Goal: Task Accomplishment & Management: Manage account settings

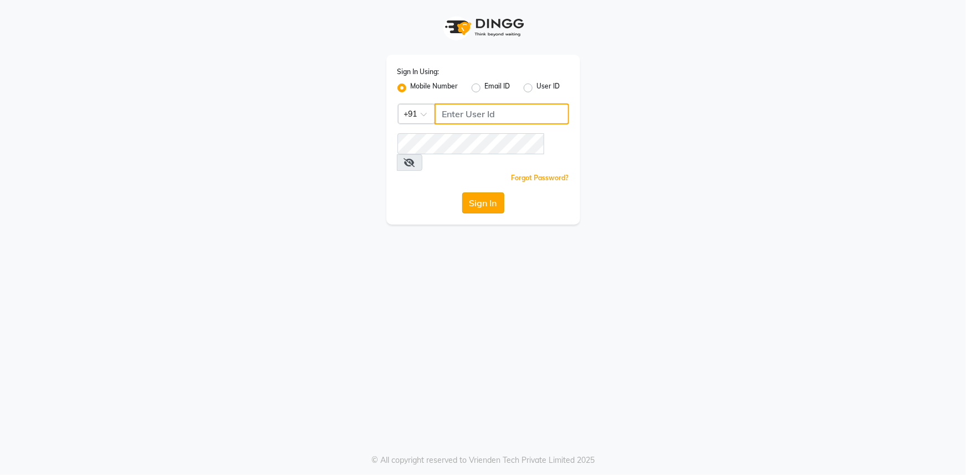
type input "7768940777"
click at [480, 193] on button "Sign In" at bounding box center [483, 203] width 42 height 21
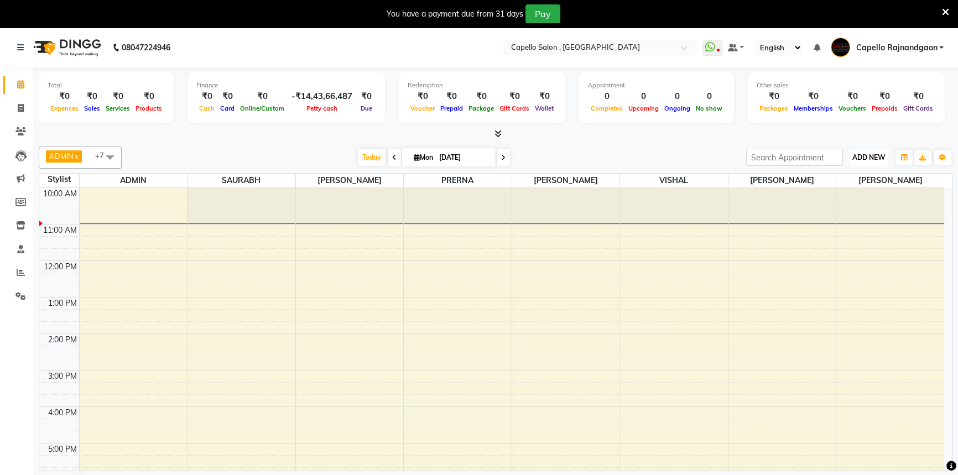
click at [857, 161] on button "ADD NEW Toggle Dropdown" at bounding box center [869, 157] width 38 height 15
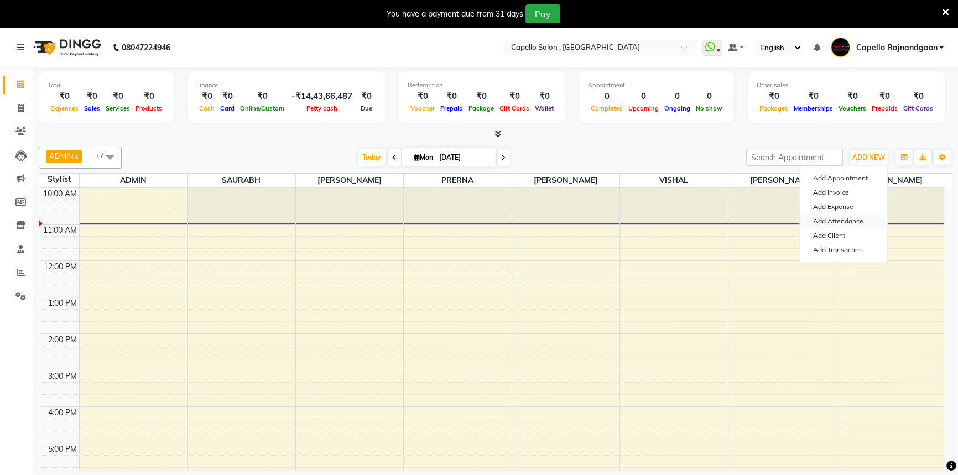
click at [818, 221] on link "Add Attendance" at bounding box center [843, 221] width 87 height 14
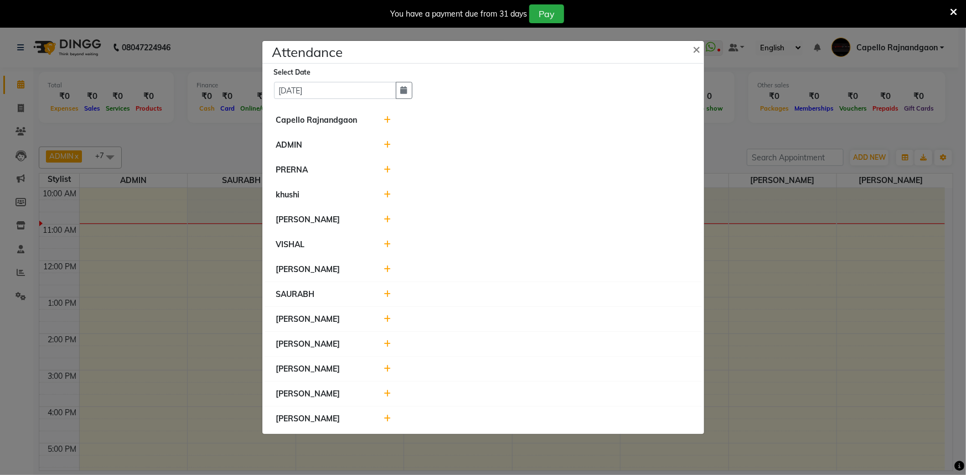
click at [387, 121] on icon at bounding box center [386, 120] width 7 height 8
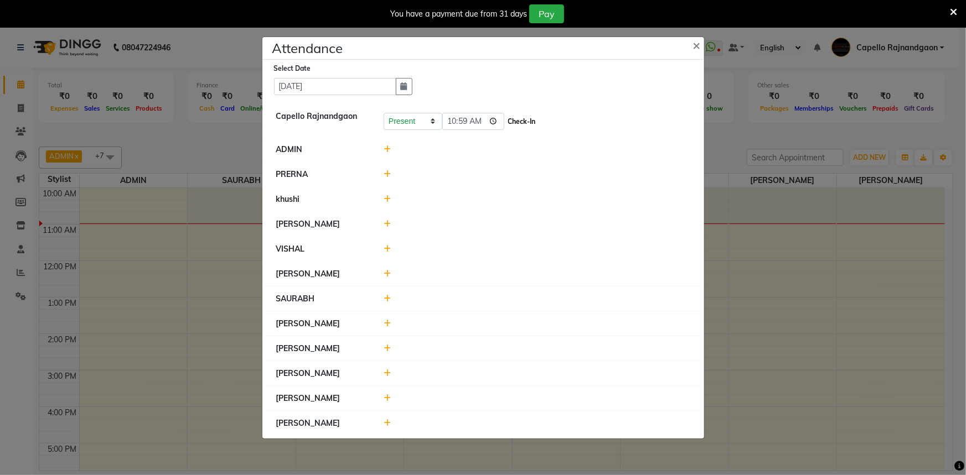
click at [510, 122] on button "Check-In" at bounding box center [521, 121] width 33 height 15
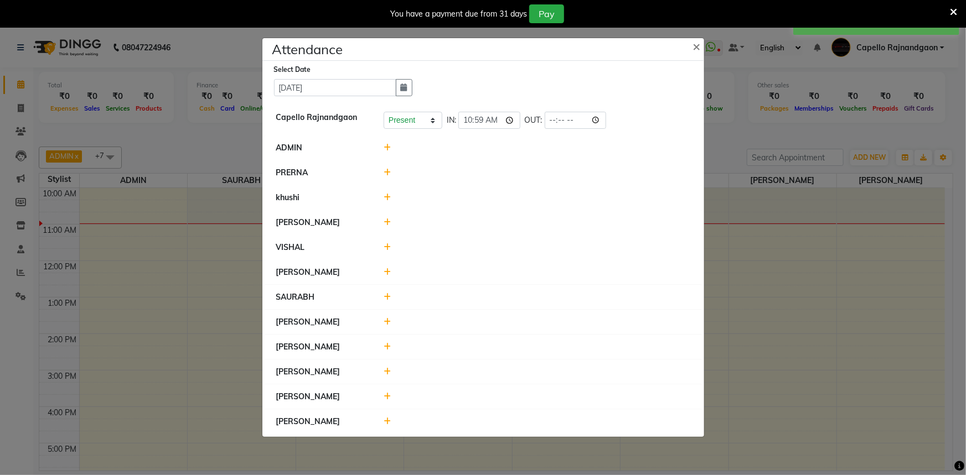
click at [388, 171] on icon at bounding box center [386, 173] width 7 height 8
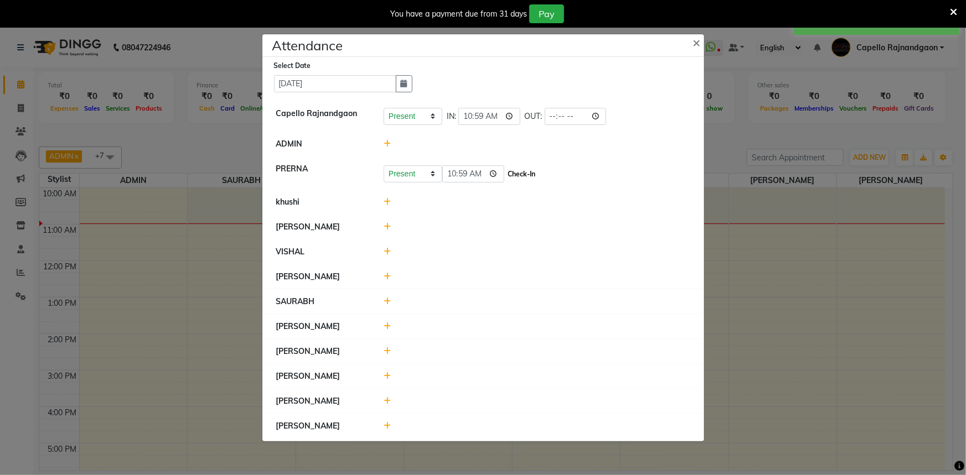
click at [506, 173] on button "Check-In" at bounding box center [521, 174] width 33 height 15
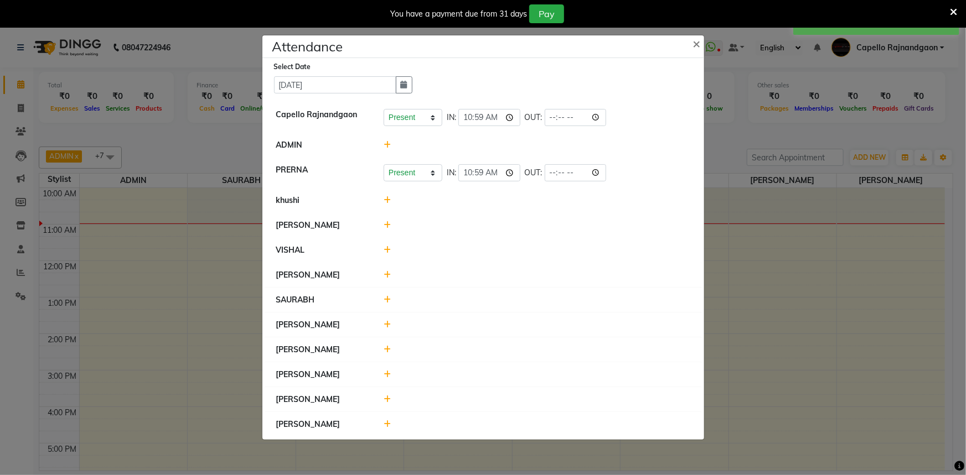
click at [385, 247] on icon at bounding box center [386, 250] width 7 height 8
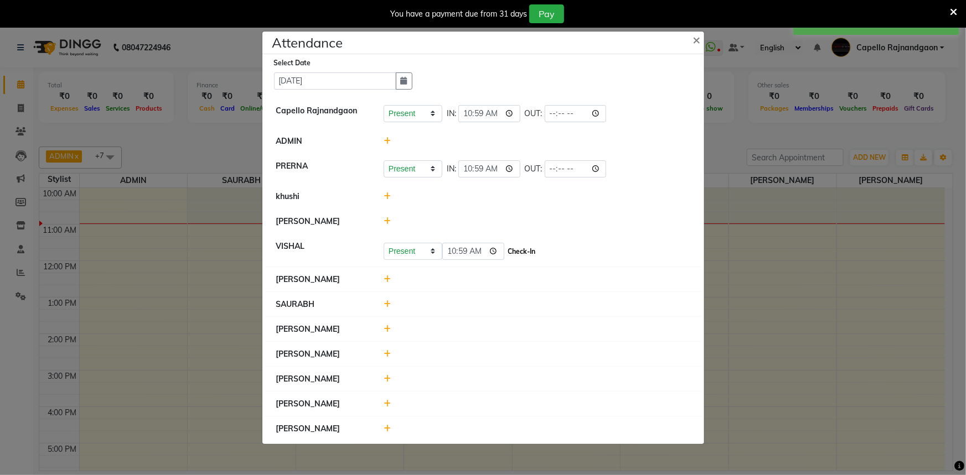
click at [505, 254] on button "Check-In" at bounding box center [521, 251] width 33 height 15
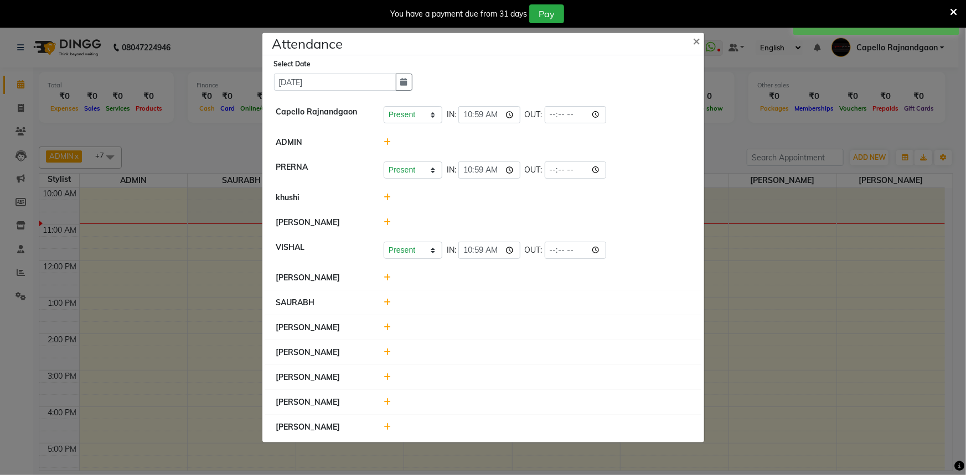
click at [385, 301] on icon at bounding box center [386, 303] width 7 height 8
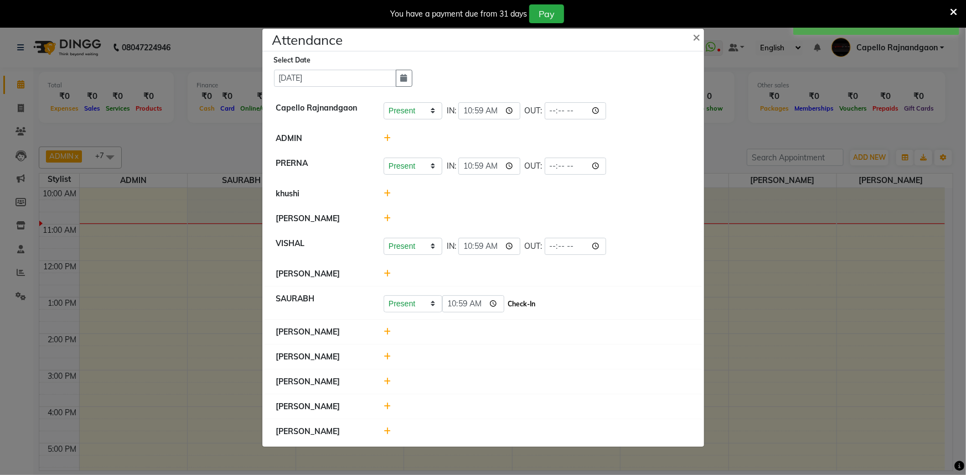
click at [514, 305] on button "Check-In" at bounding box center [521, 304] width 33 height 15
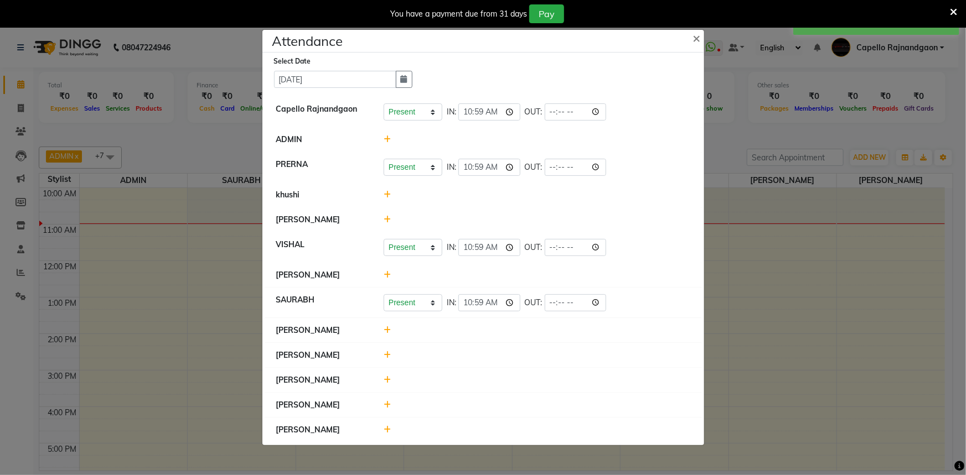
click at [384, 356] on icon at bounding box center [386, 355] width 7 height 8
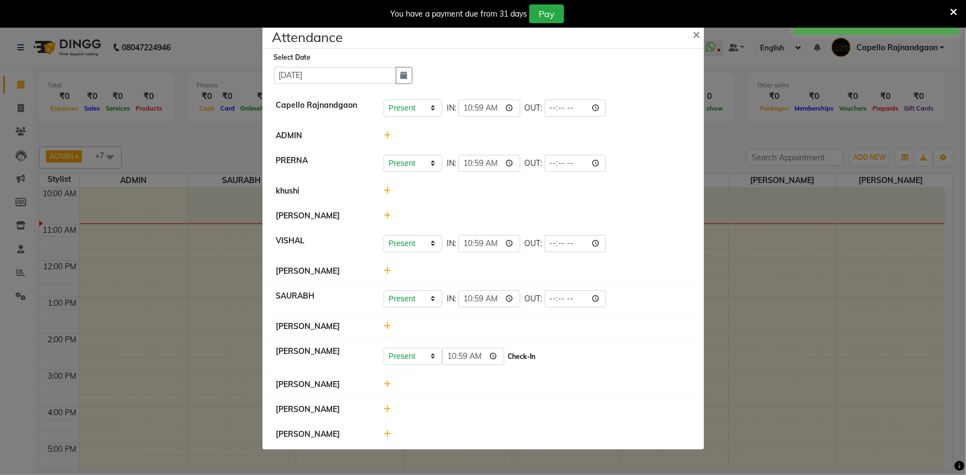
click at [516, 356] on button "Check-In" at bounding box center [521, 356] width 33 height 15
click at [388, 385] on icon at bounding box center [386, 383] width 7 height 8
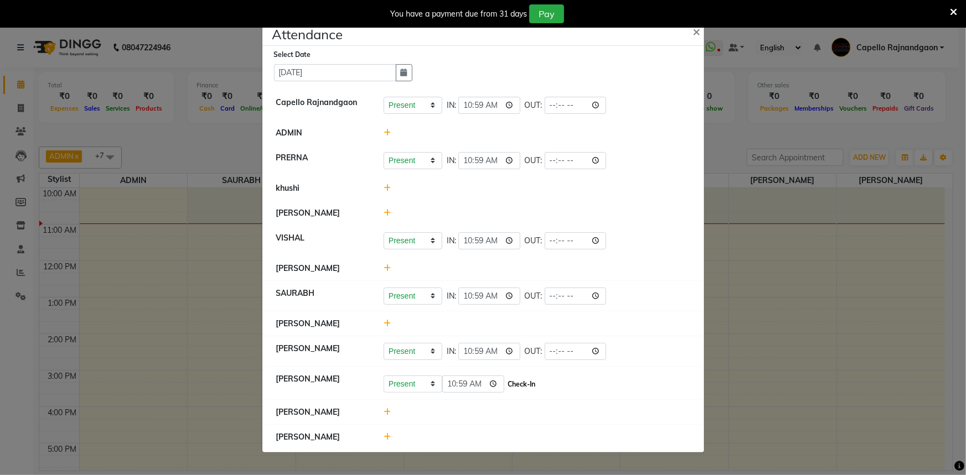
click at [505, 385] on button "Check-In" at bounding box center [521, 384] width 33 height 15
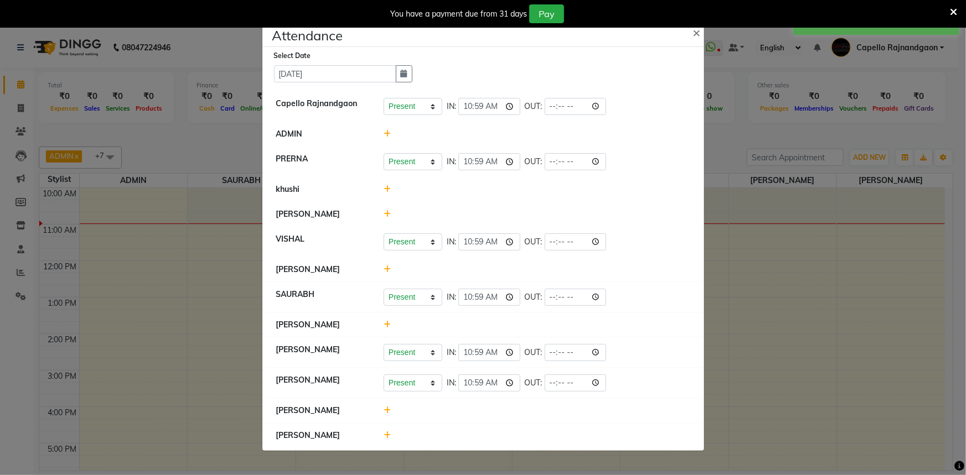
click at [387, 435] on icon at bounding box center [386, 436] width 7 height 8
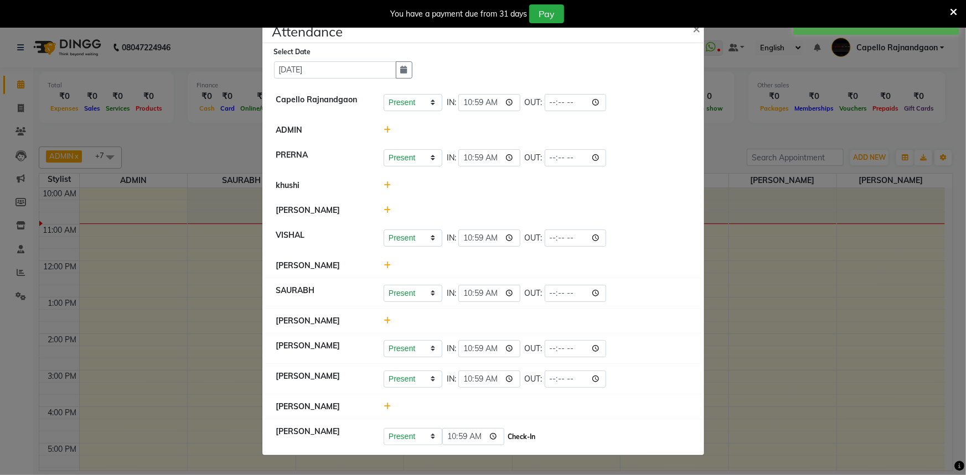
click at [505, 432] on button "Check-In" at bounding box center [521, 436] width 33 height 15
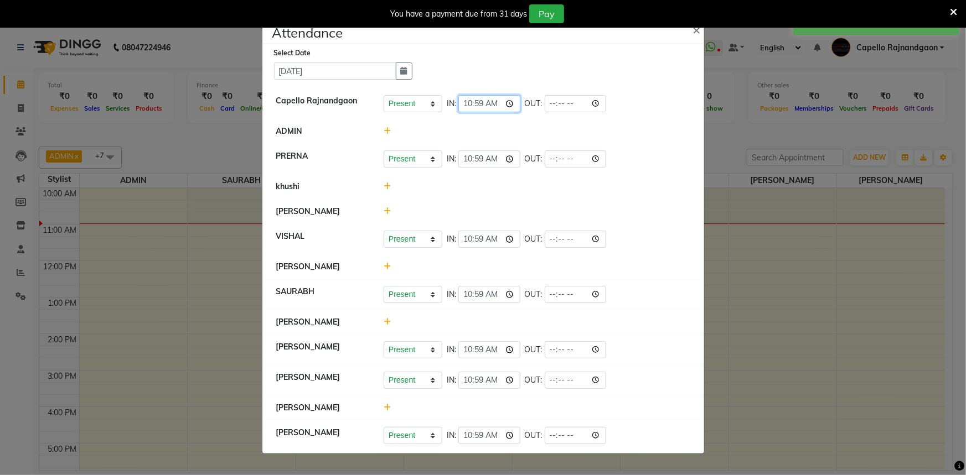
click at [479, 111] on input "10:59" at bounding box center [489, 103] width 62 height 17
click at [479, 106] on input "10:59" at bounding box center [489, 103] width 62 height 17
type input "10:43"
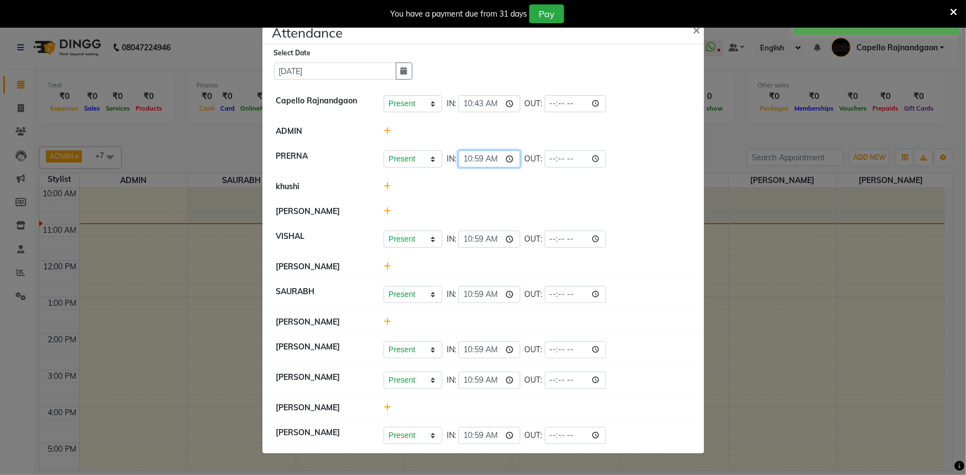
click at [476, 158] on input "10:59" at bounding box center [489, 159] width 62 height 17
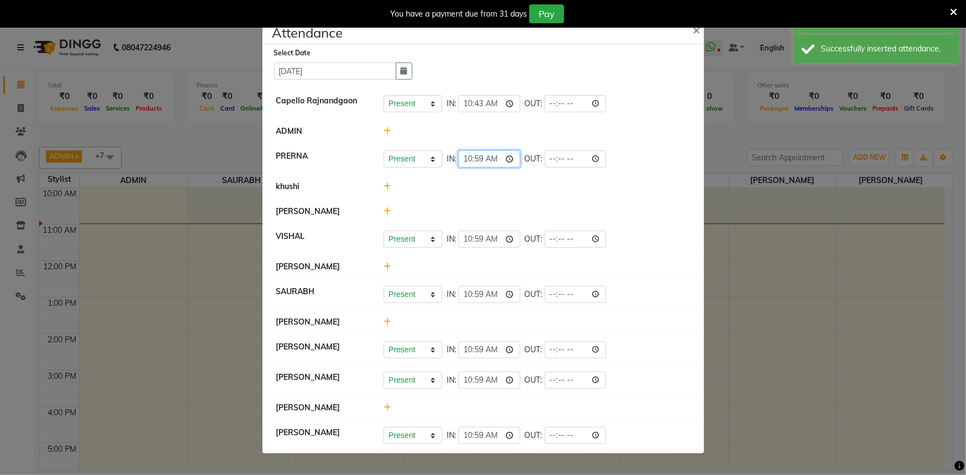
click at [476, 158] on input "10:59" at bounding box center [489, 159] width 62 height 17
type input "10:57"
click at [478, 240] on input "10:59" at bounding box center [489, 239] width 62 height 17
type input "10:57"
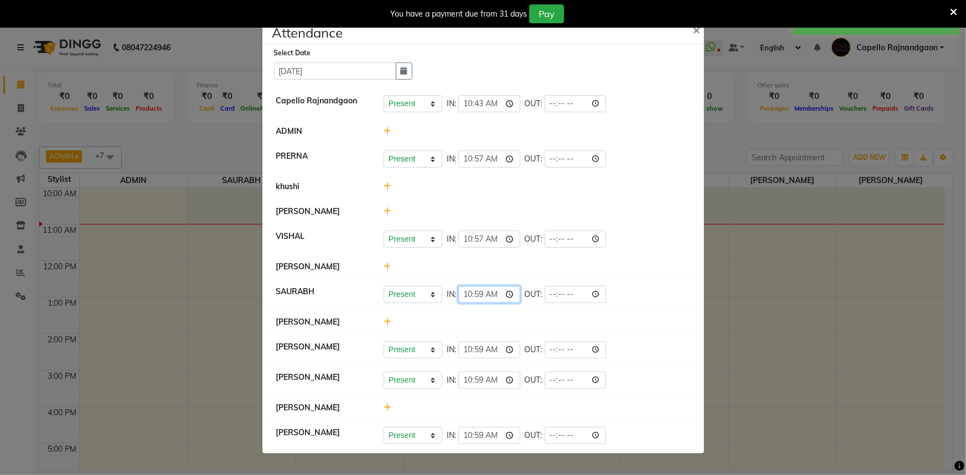
click at [476, 293] on input "10:59" at bounding box center [489, 294] width 62 height 17
click at [480, 292] on input "10:59" at bounding box center [489, 294] width 62 height 17
type input "10:43"
click at [476, 351] on input "10:59" at bounding box center [489, 349] width 62 height 17
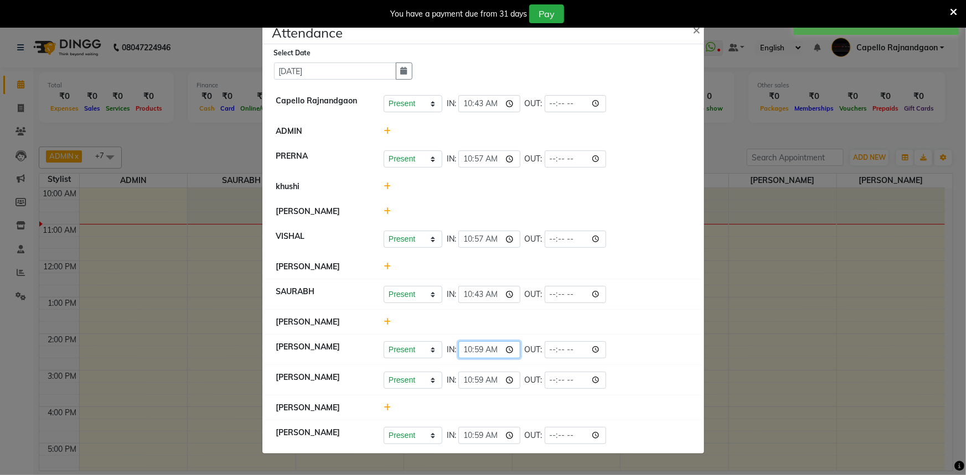
click at [476, 351] on input "10:59" at bounding box center [489, 349] width 62 height 17
type input "10:57"
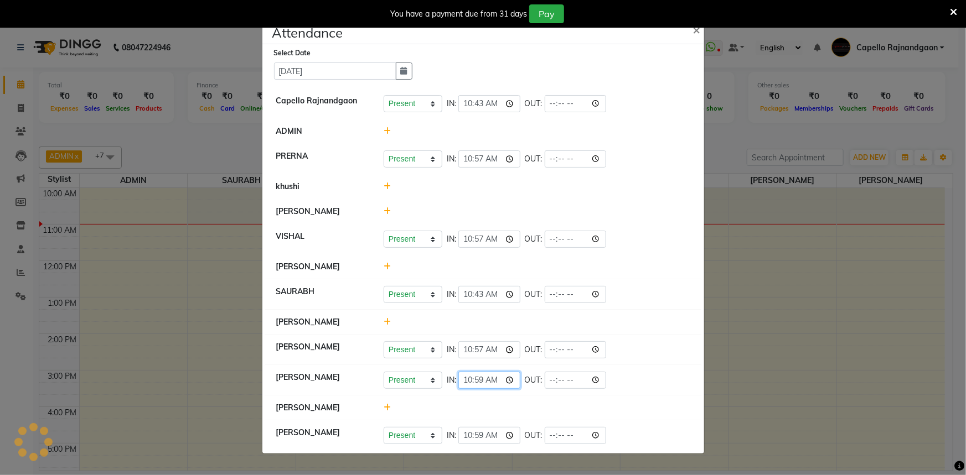
click at [479, 376] on input "10:59" at bounding box center [489, 380] width 62 height 17
type input "10:57"
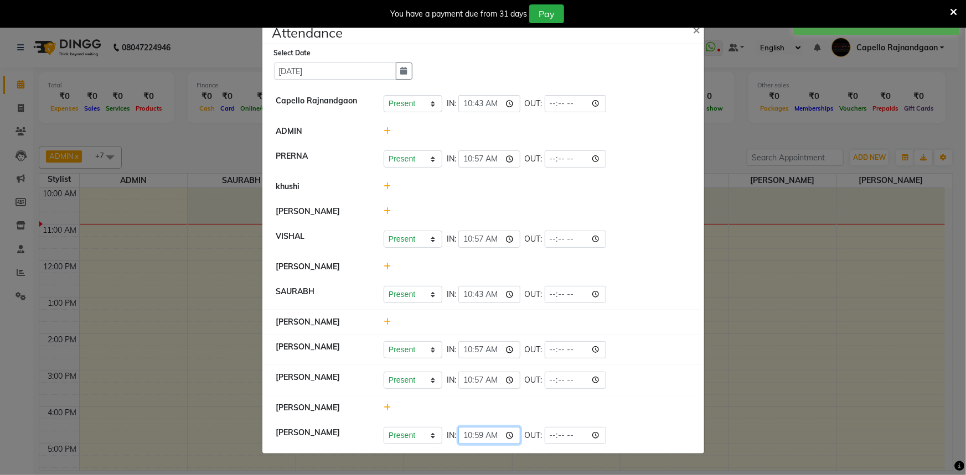
click at [476, 438] on input "10:59" at bounding box center [489, 435] width 62 height 17
click at [478, 437] on input "10:59" at bounding box center [489, 435] width 62 height 17
type input "10:50"
click at [603, 365] on li "[PERSON_NAME] Present Absent Late Half Day Weekly Off IN: 10:57 OUT:" at bounding box center [483, 380] width 436 height 31
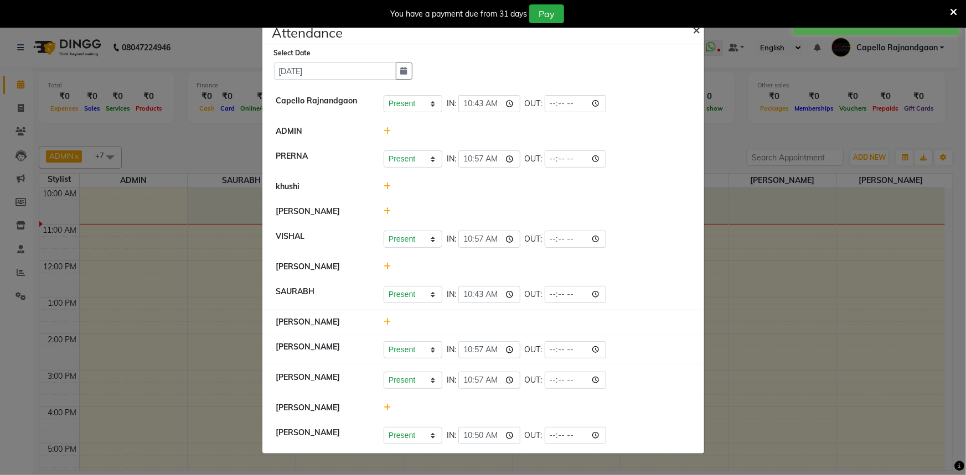
click at [697, 32] on span "×" at bounding box center [697, 29] width 8 height 17
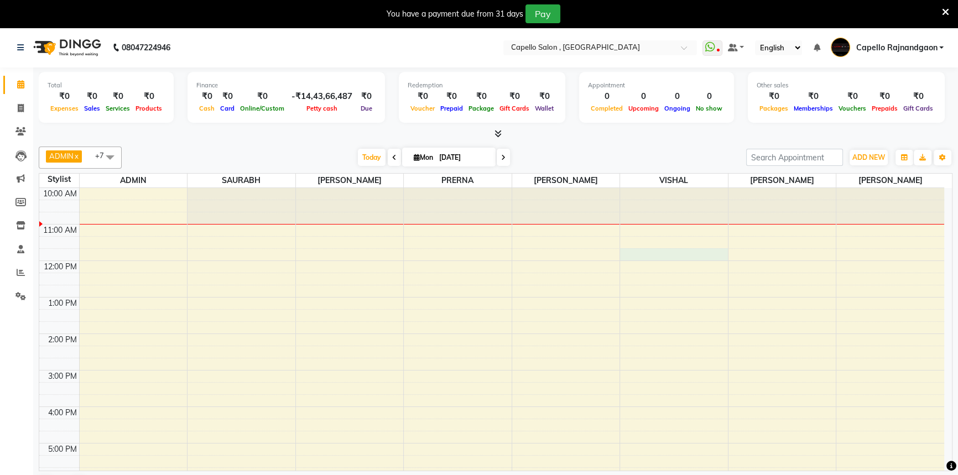
click at [647, 254] on div "10:00 AM 11:00 AM 12:00 PM 1:00 PM 2:00 PM 3:00 PM 4:00 PM 5:00 PM 6:00 PM 7:00…" at bounding box center [491, 388] width 905 height 401
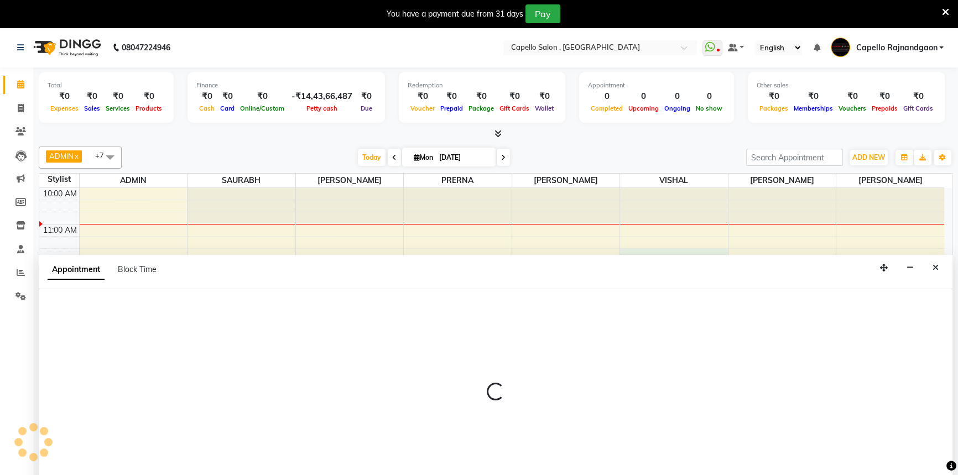
scroll to position [13, 0]
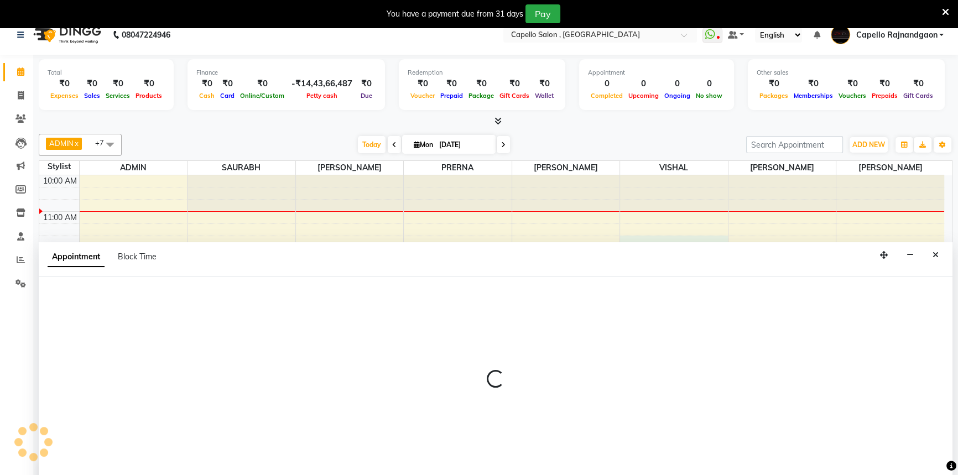
select select "34173"
select select "tentative"
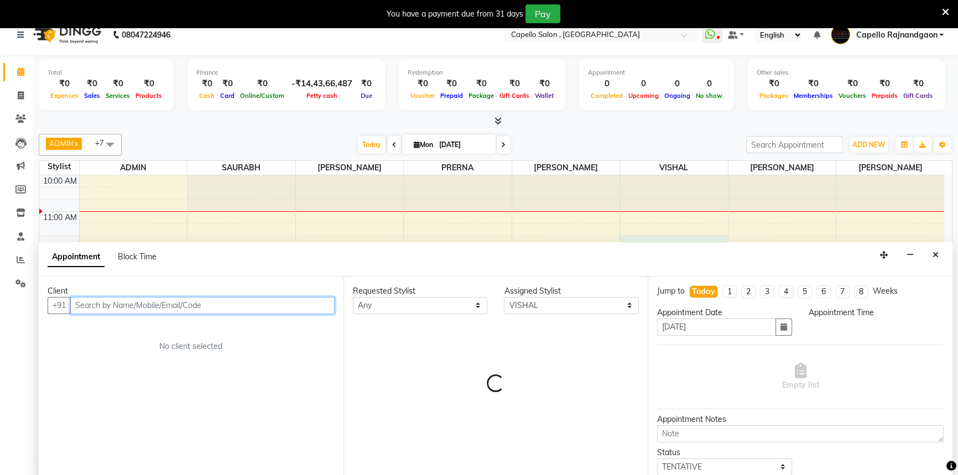
select select "705"
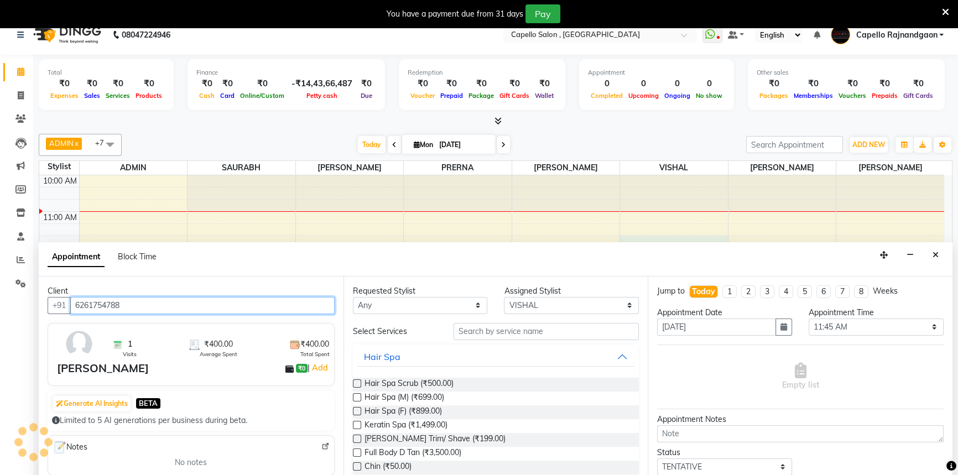
type input "6261754788"
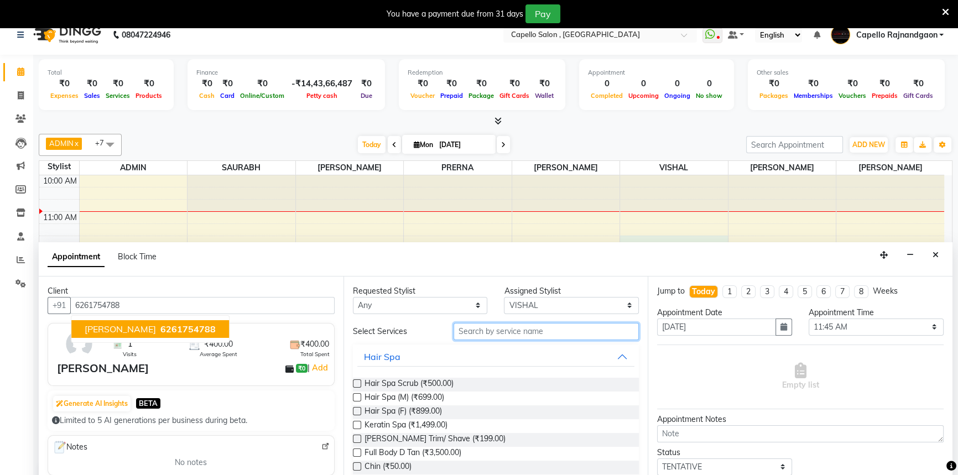
click at [569, 323] on input "text" at bounding box center [546, 331] width 185 height 17
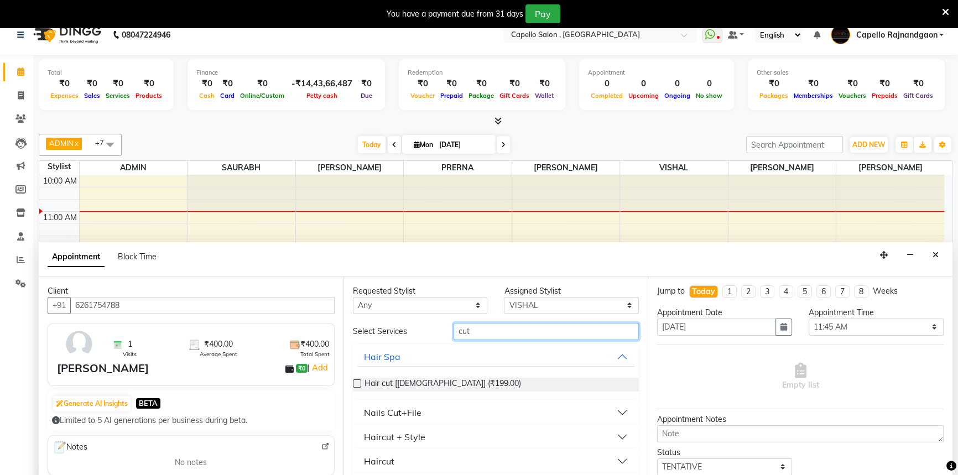
type input "cut"
click at [382, 438] on div "Haircut + Style" at bounding box center [394, 436] width 61 height 13
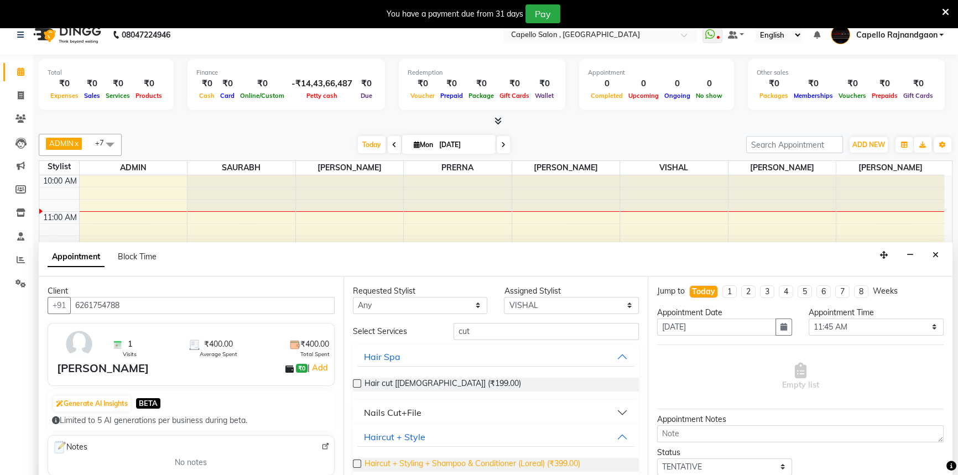
click at [387, 466] on span "Haircut + Styling + Shampoo & Conditioner (Loreal) (₹399.00)" at bounding box center [473, 465] width 216 height 14
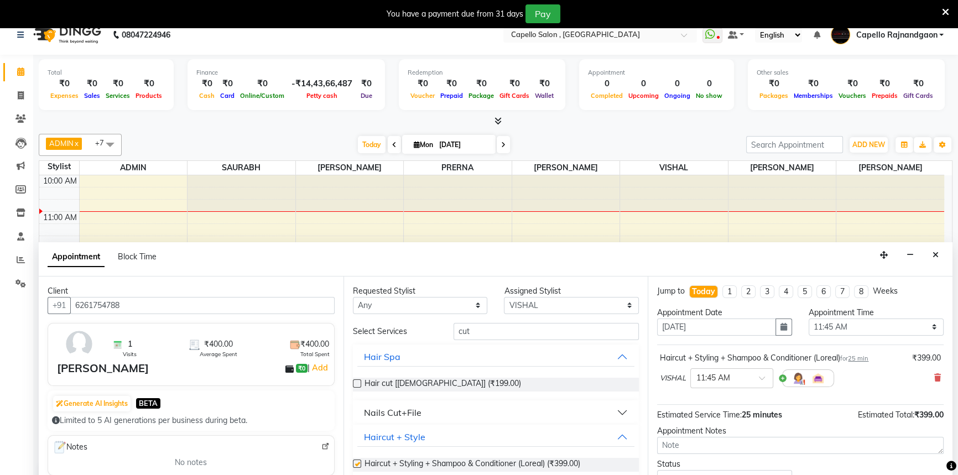
checkbox input "false"
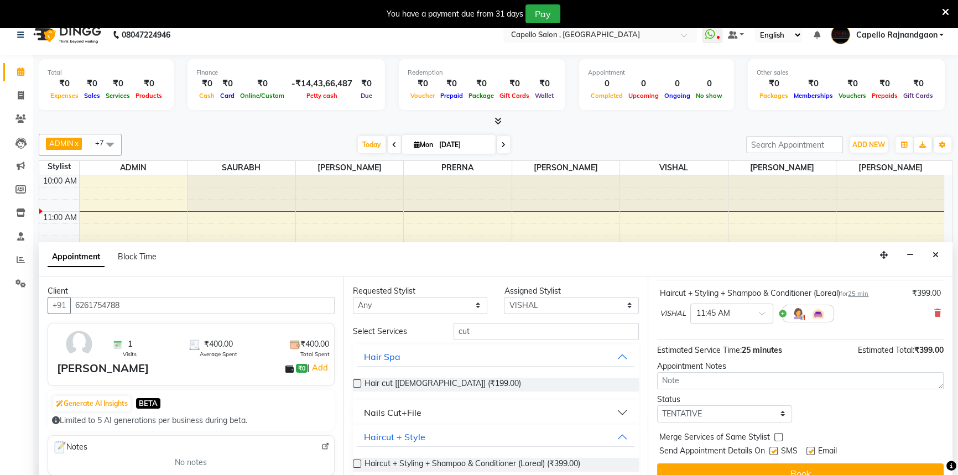
scroll to position [65, 0]
click at [686, 464] on button "Book" at bounding box center [800, 473] width 287 height 20
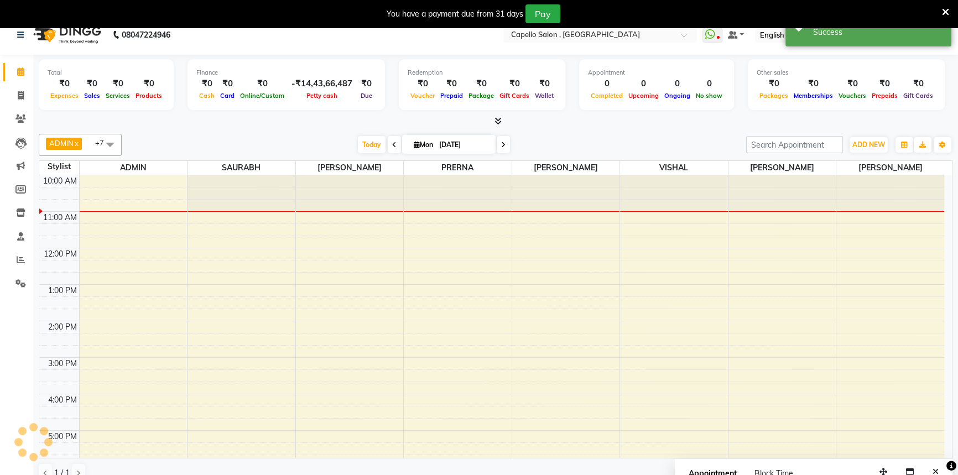
scroll to position [0, 0]
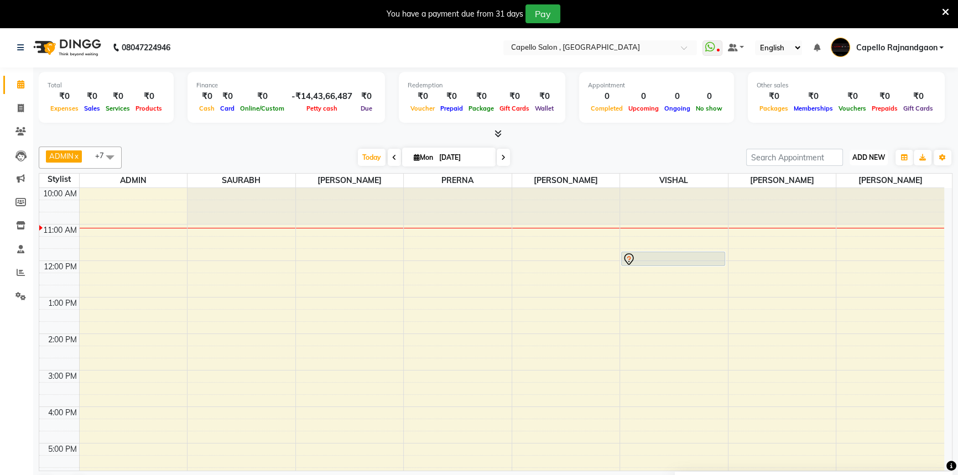
click at [853, 153] on span "ADD NEW" at bounding box center [869, 157] width 33 height 8
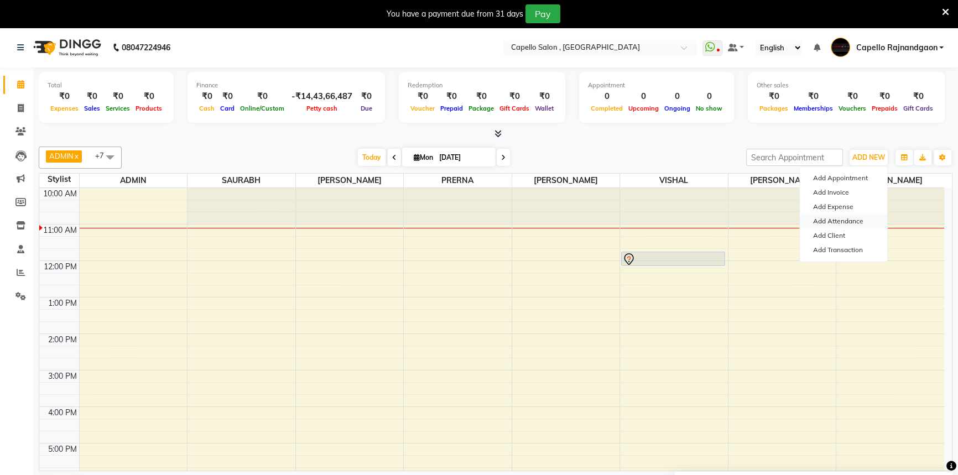
click at [850, 219] on link "Add Attendance" at bounding box center [843, 221] width 87 height 14
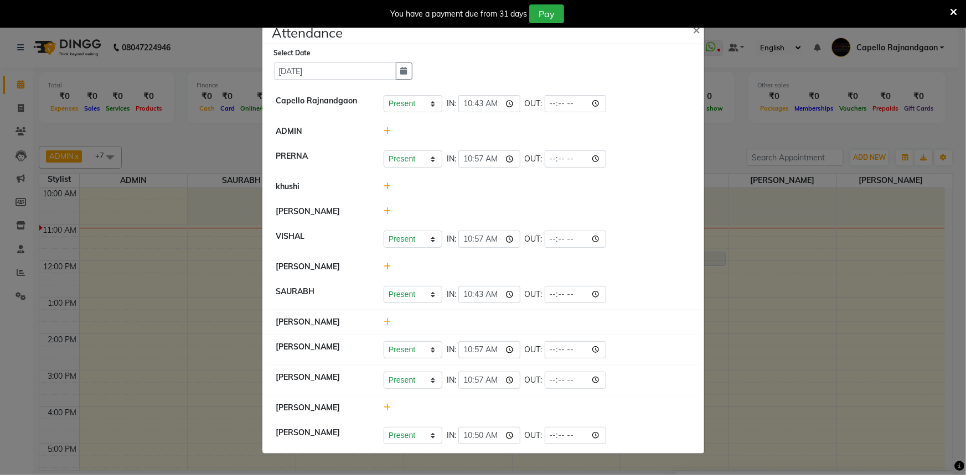
click at [385, 265] on icon at bounding box center [386, 267] width 7 height 8
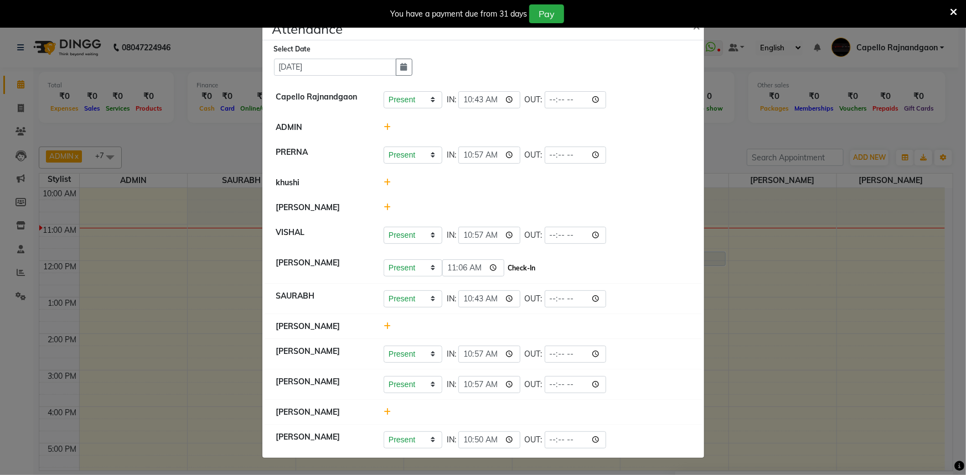
click at [506, 267] on button "Check-In" at bounding box center [521, 268] width 33 height 15
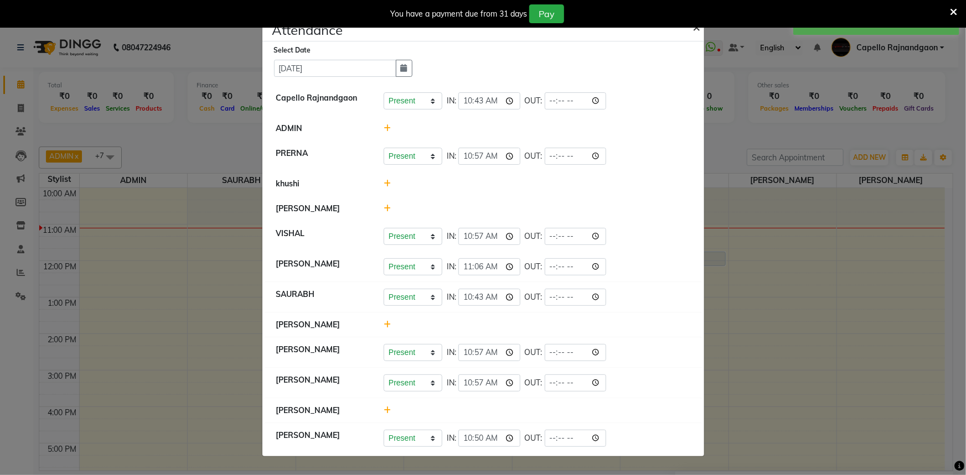
click at [700, 28] on button "×" at bounding box center [698, 26] width 28 height 31
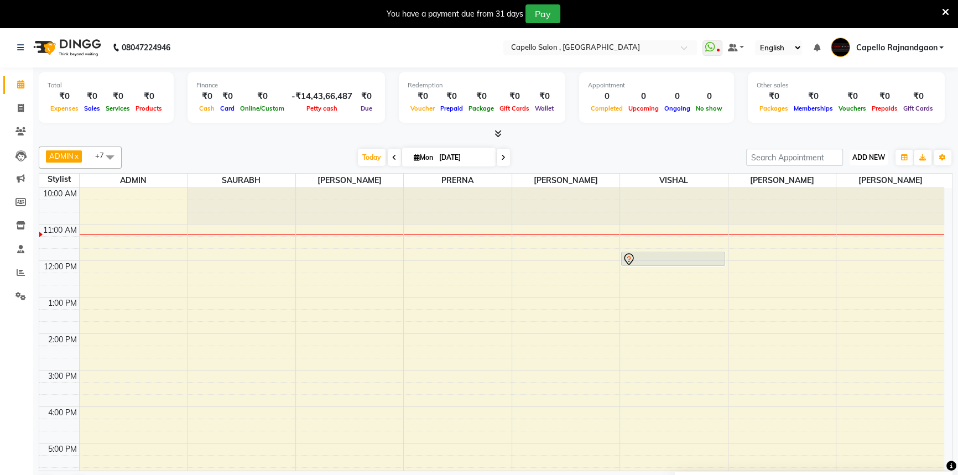
click at [859, 160] on span "ADD NEW" at bounding box center [869, 157] width 33 height 8
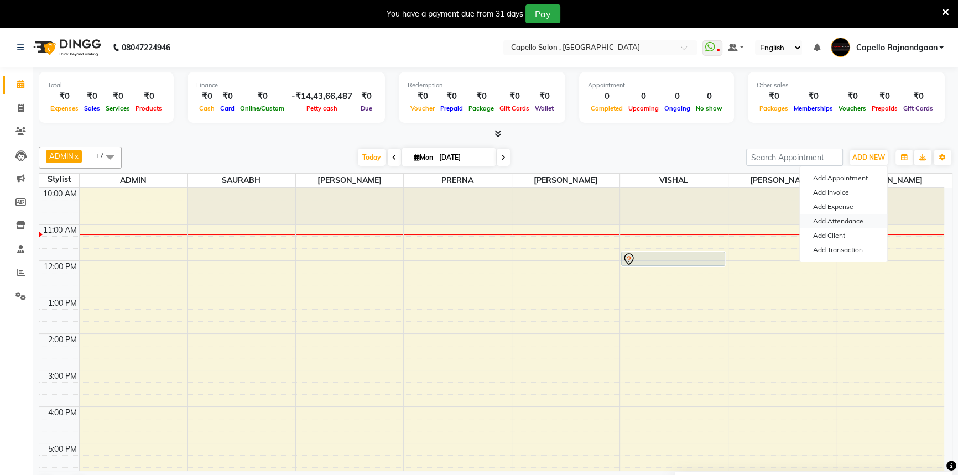
click at [857, 221] on link "Add Attendance" at bounding box center [843, 221] width 87 height 14
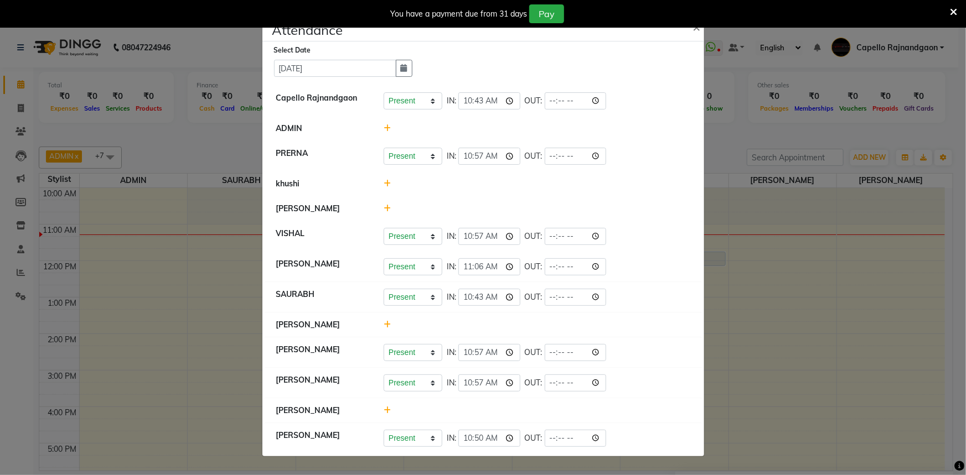
click at [951, 13] on icon at bounding box center [953, 12] width 7 height 10
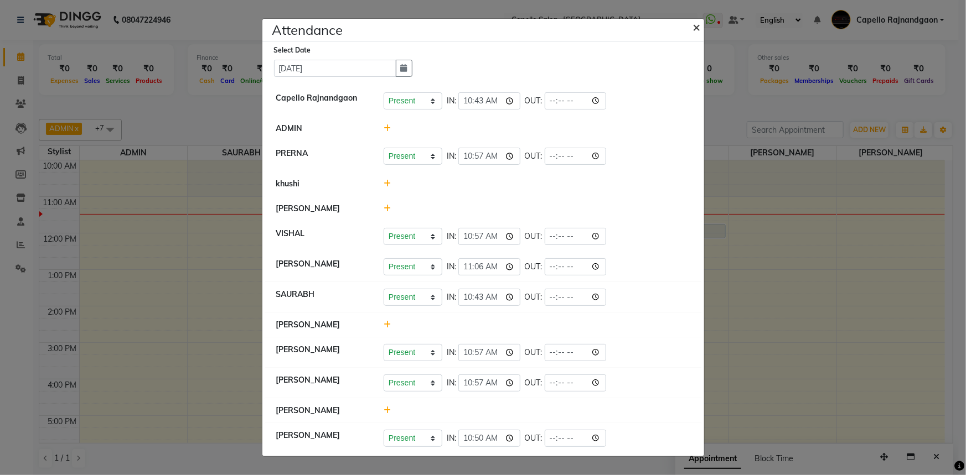
click at [695, 27] on span "×" at bounding box center [697, 26] width 8 height 17
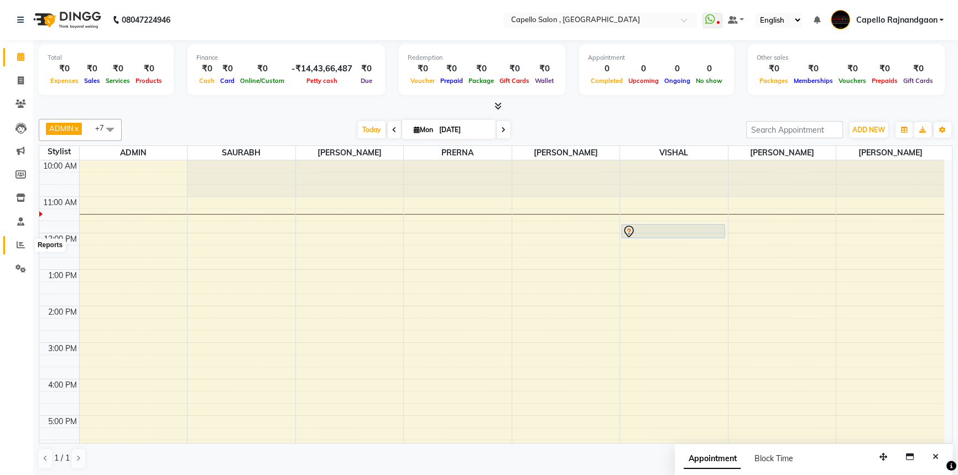
click at [13, 248] on span at bounding box center [20, 245] width 19 height 13
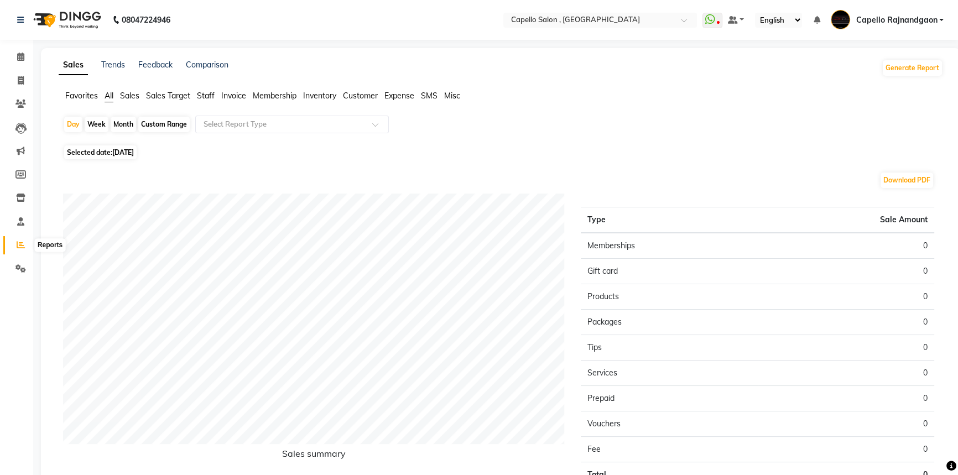
click at [15, 245] on span at bounding box center [20, 245] width 19 height 13
click at [22, 244] on icon at bounding box center [21, 245] width 8 height 8
click at [74, 127] on div "Day" at bounding box center [73, 124] width 18 height 15
select select "9"
select select "2025"
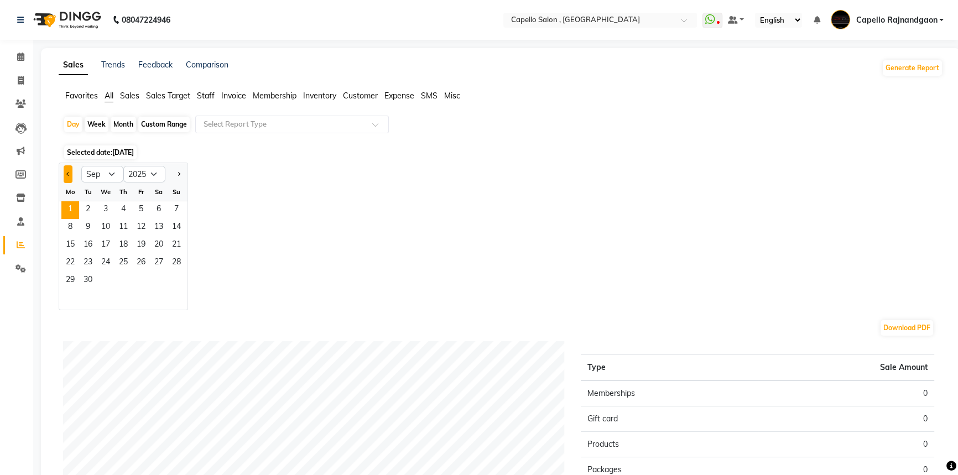
click at [68, 170] on button "Previous month" at bounding box center [68, 174] width 9 height 18
select select "8"
click at [174, 281] on span "31" at bounding box center [177, 281] width 18 height 18
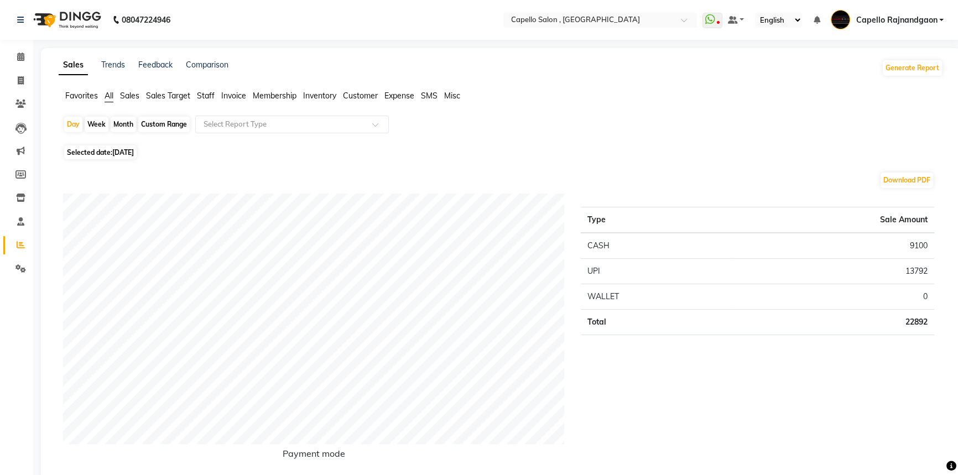
click at [207, 97] on span "Staff" at bounding box center [206, 96] width 18 height 10
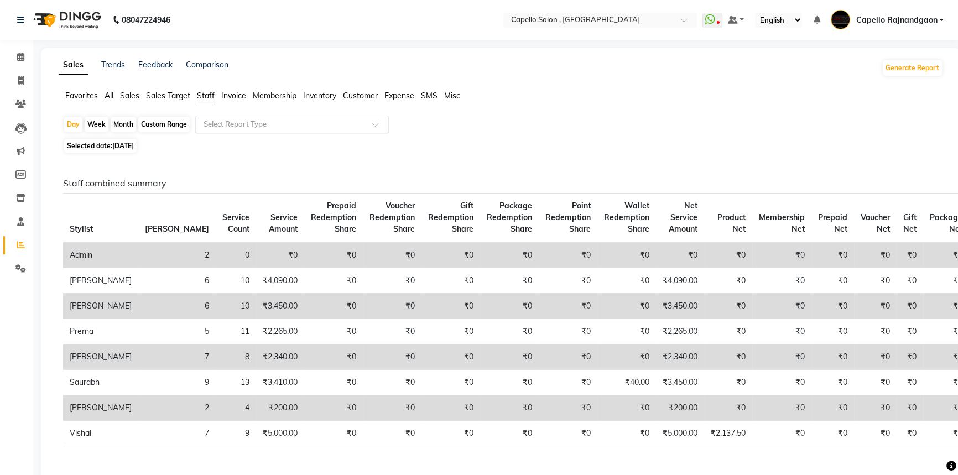
click at [223, 127] on input "text" at bounding box center [280, 124] width 159 height 11
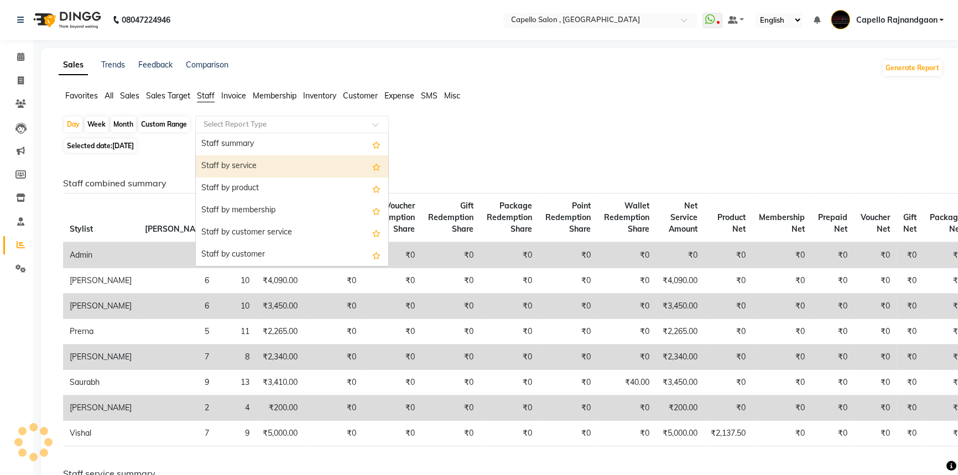
click at [218, 172] on div "Staff by service" at bounding box center [292, 166] width 193 height 22
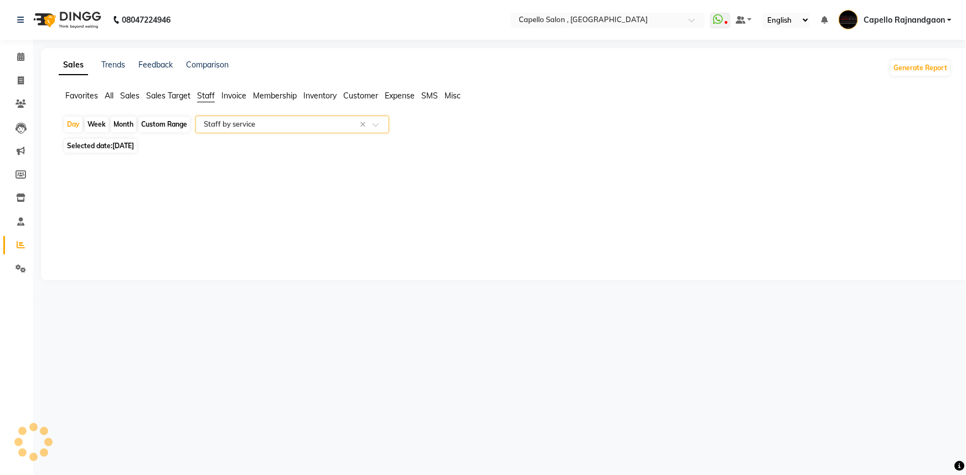
select select "full_report"
select select "csv"
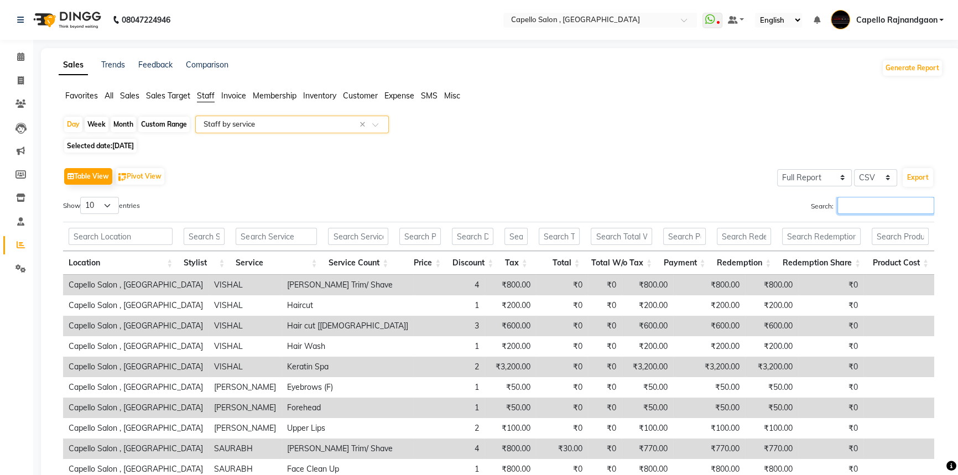
click at [849, 207] on input "Search:" at bounding box center [886, 205] width 97 height 17
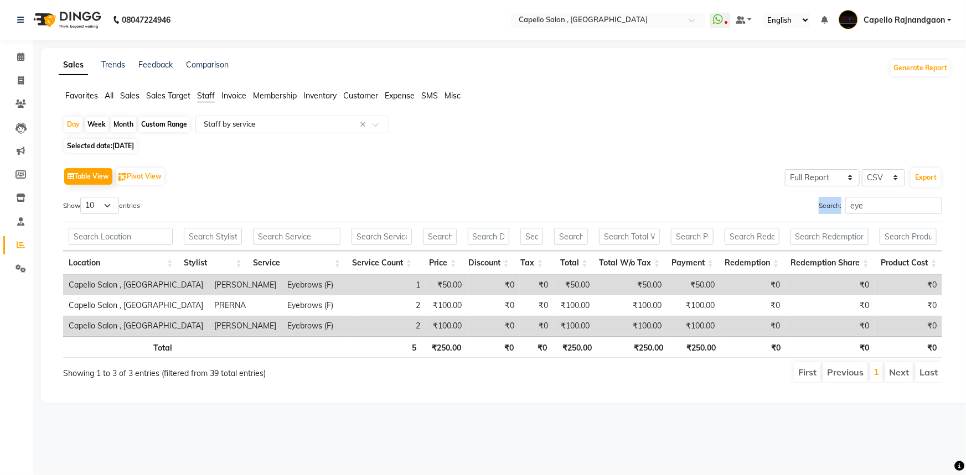
drag, startPoint x: 842, startPoint y: 204, endPoint x: 870, endPoint y: 204, distance: 28.8
click at [870, 204] on label "Search: eye" at bounding box center [879, 205] width 123 height 17
drag, startPoint x: 846, startPoint y: 204, endPoint x: 881, endPoint y: 204, distance: 34.9
click at [881, 204] on input "eye" at bounding box center [893, 205] width 97 height 17
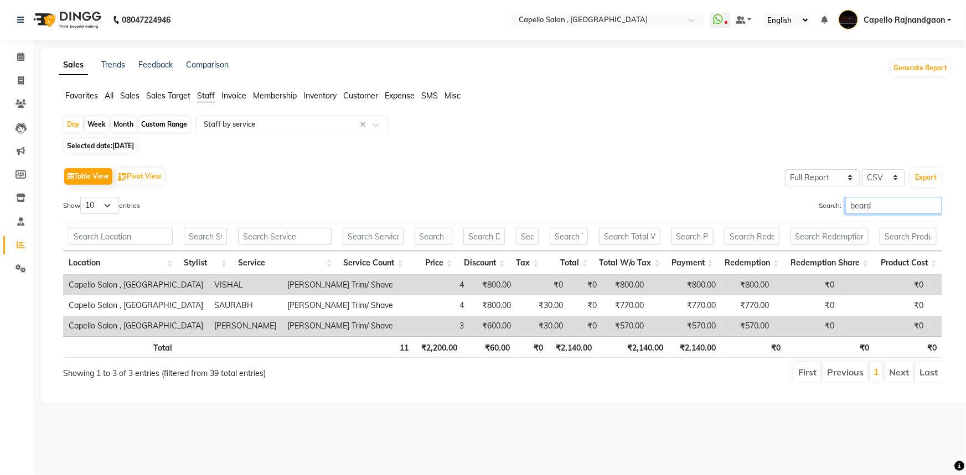
drag, startPoint x: 845, startPoint y: 206, endPoint x: 907, endPoint y: 205, distance: 62.5
click at [907, 206] on input "beard" at bounding box center [893, 205] width 97 height 17
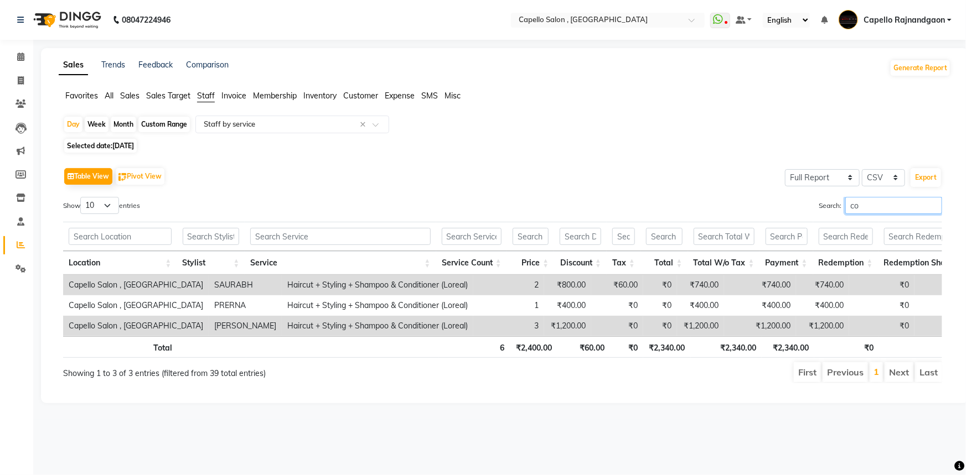
type input "c"
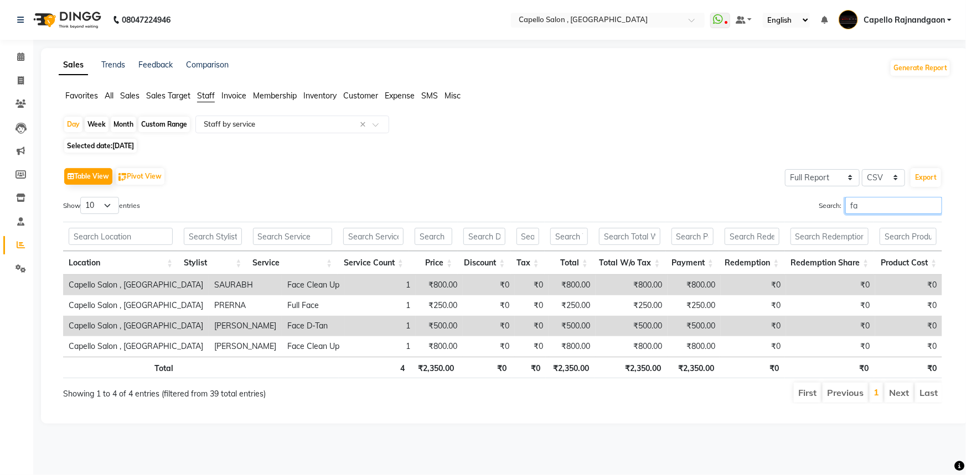
type input "f"
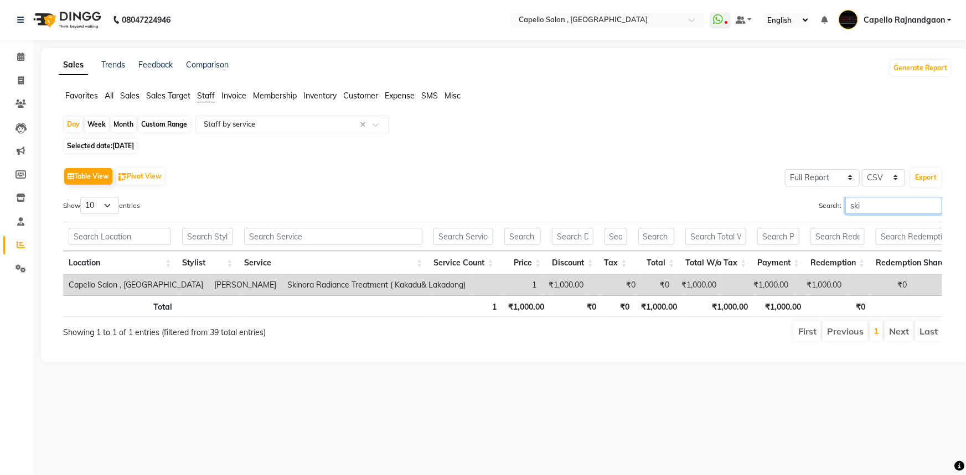
drag, startPoint x: 841, startPoint y: 205, endPoint x: 888, endPoint y: 205, distance: 47.0
click at [888, 205] on input "ski" at bounding box center [893, 205] width 97 height 17
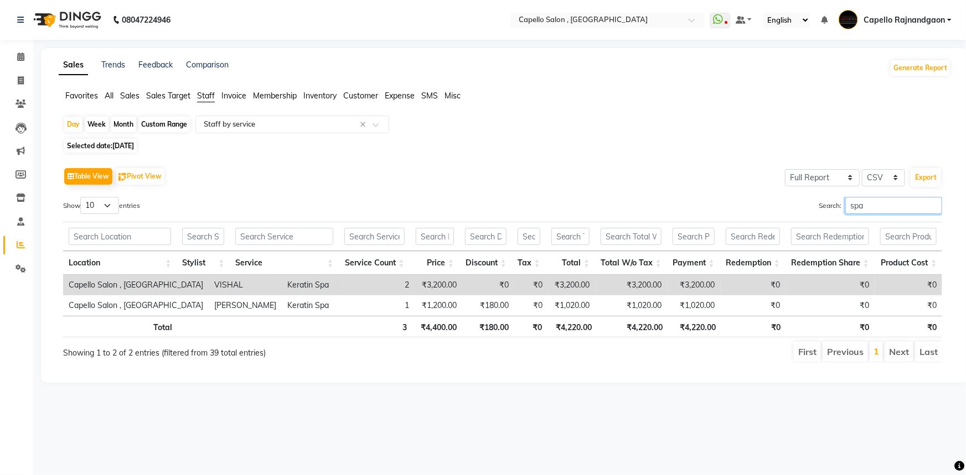
click at [874, 203] on input "spa" at bounding box center [893, 205] width 97 height 17
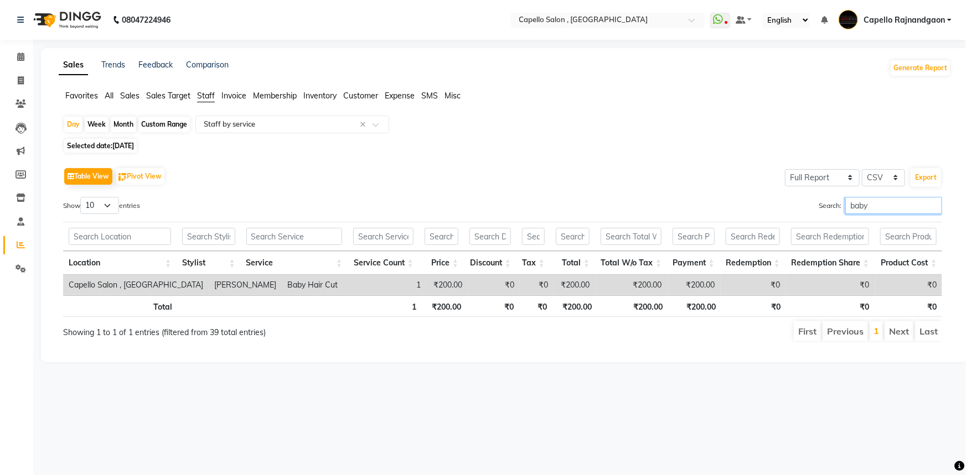
drag, startPoint x: 844, startPoint y: 203, endPoint x: 906, endPoint y: 205, distance: 62.0
click at [906, 205] on input "baby" at bounding box center [893, 205] width 97 height 17
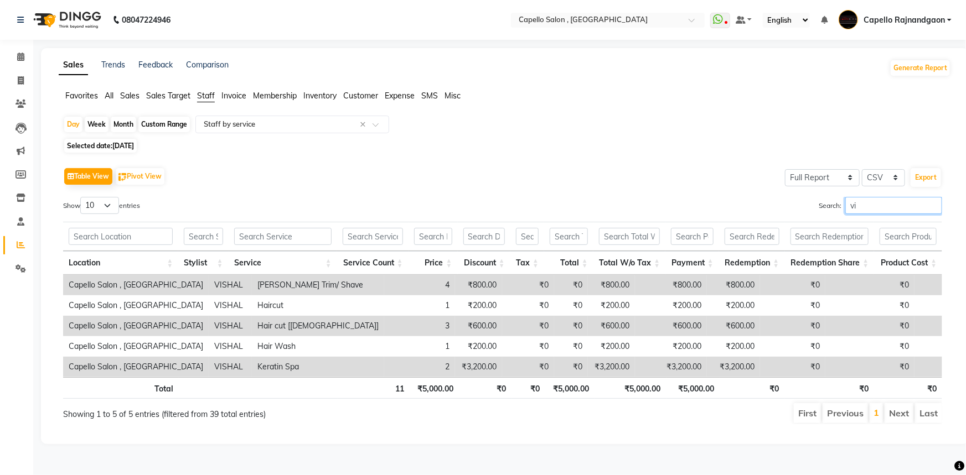
type input "v"
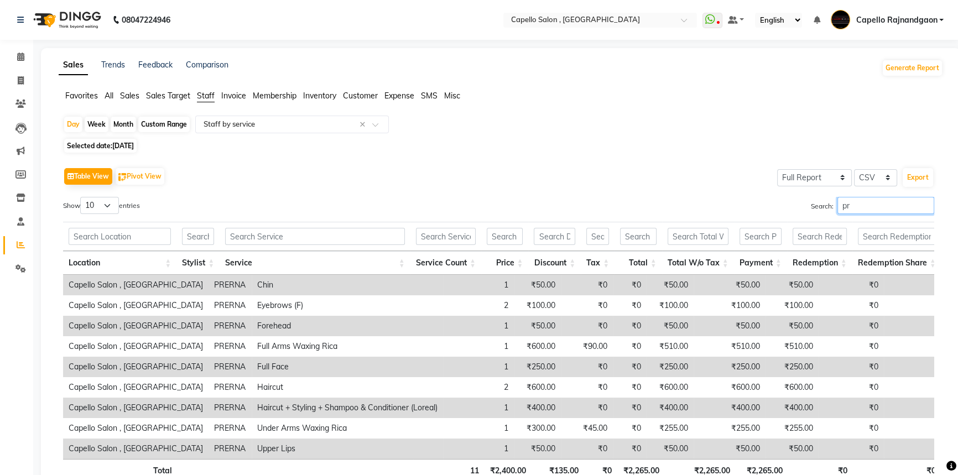
type input "p"
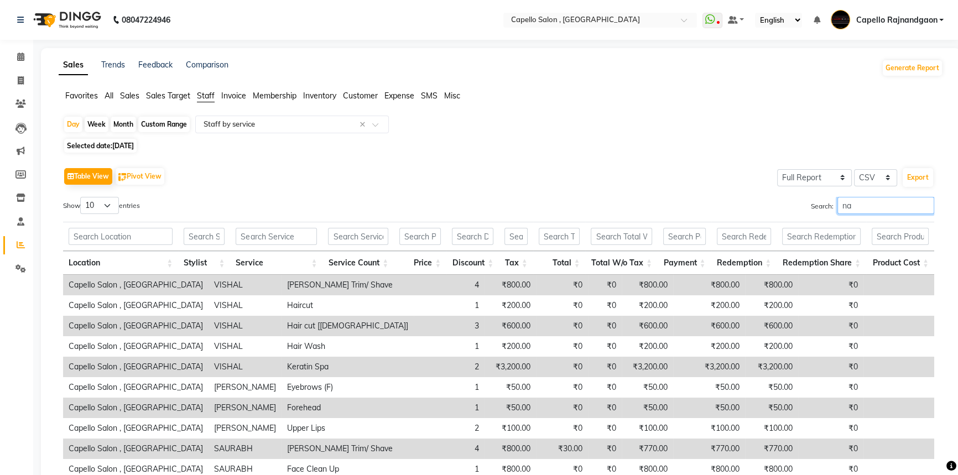
type input "n"
type input "s"
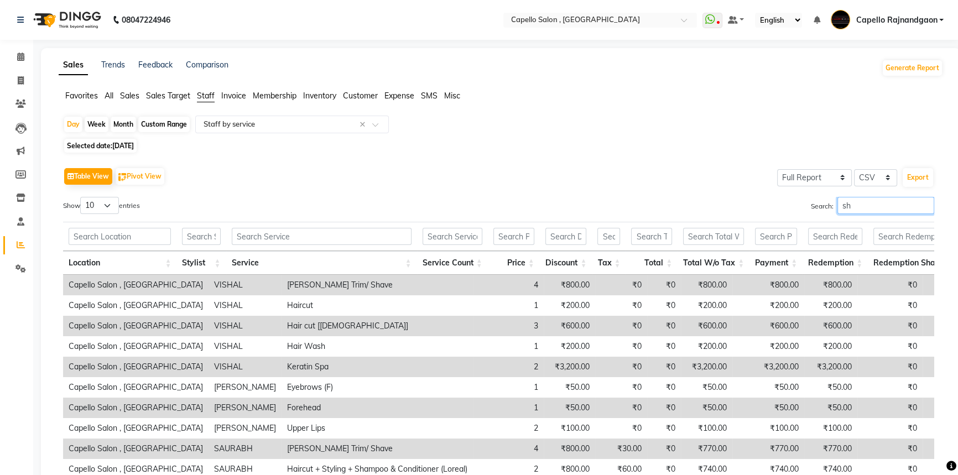
type input "s"
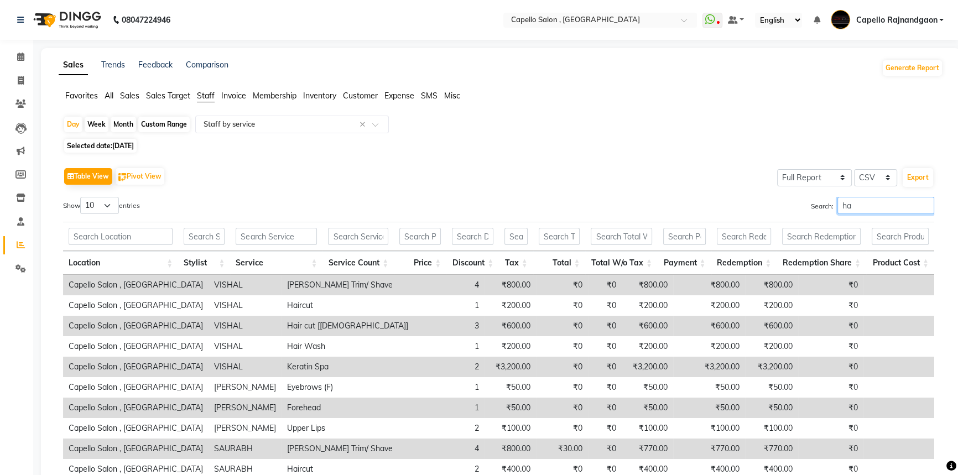
type input "h"
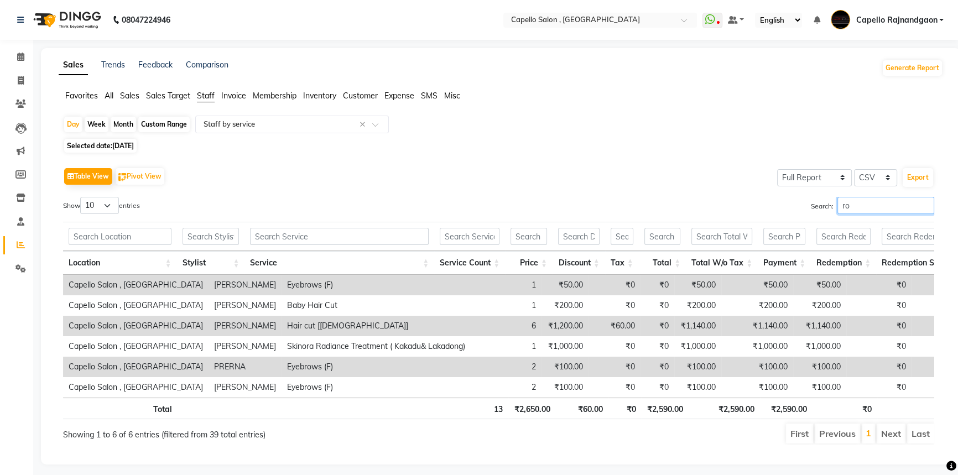
type input "r"
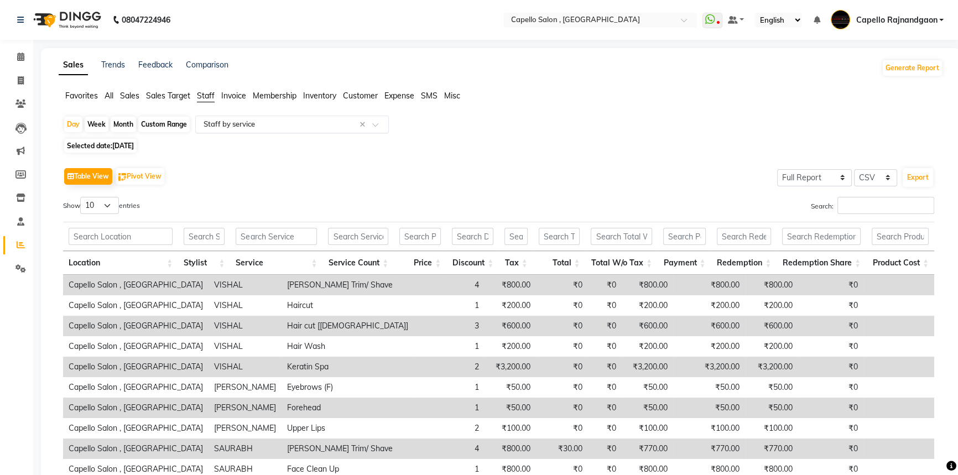
click at [336, 123] on input "text" at bounding box center [280, 124] width 159 height 11
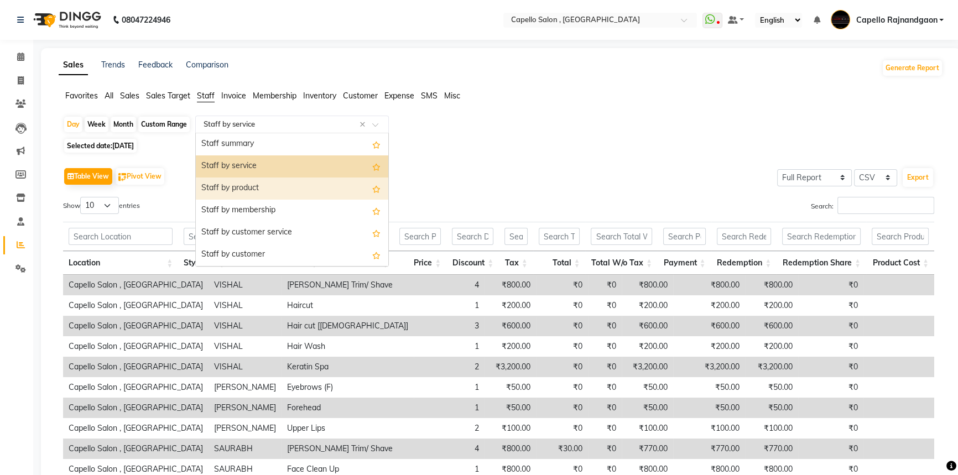
click at [312, 180] on div "Staff by product" at bounding box center [292, 189] width 193 height 22
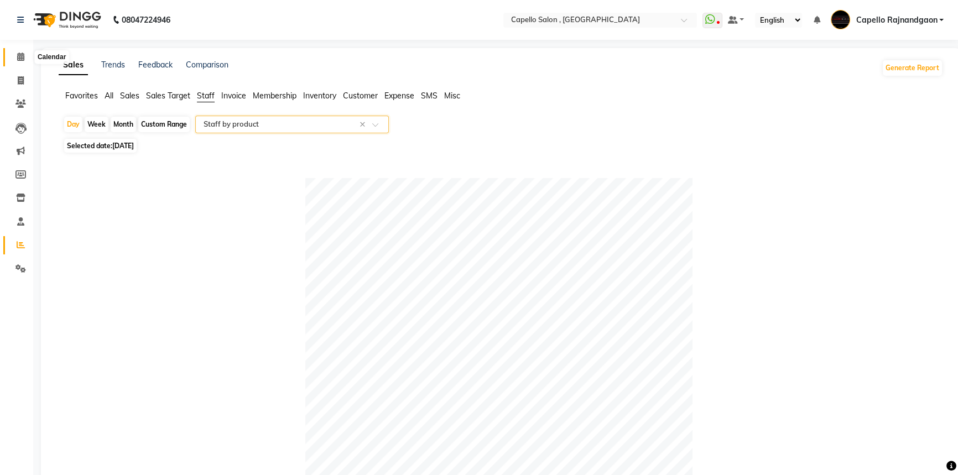
click at [20, 51] on span at bounding box center [20, 57] width 19 height 13
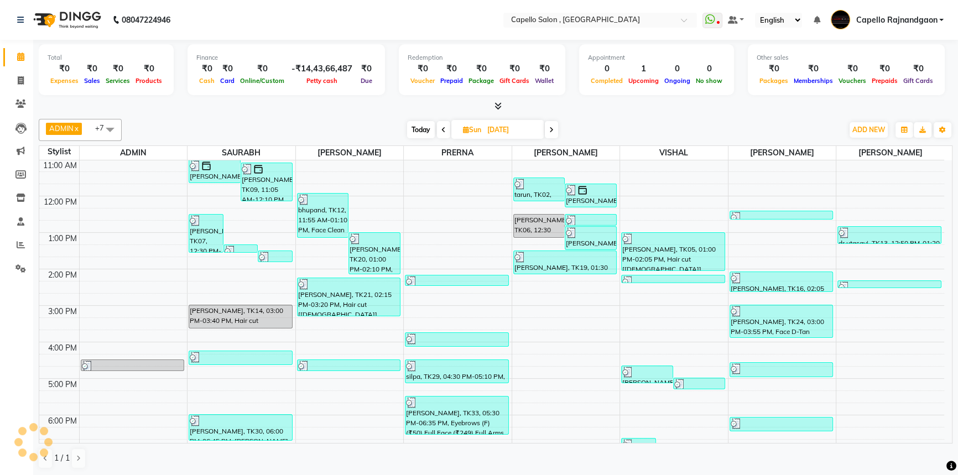
click at [415, 133] on span "Today" at bounding box center [421, 129] width 28 height 17
type input "[DATE]"
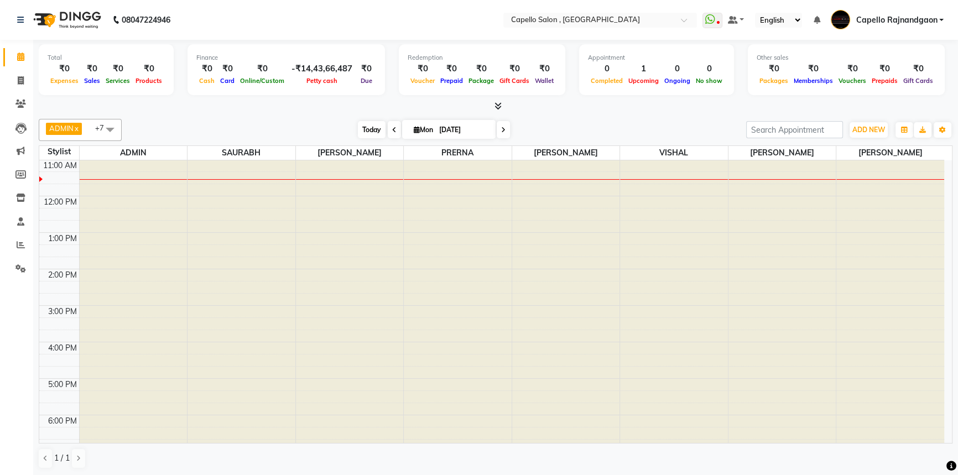
scroll to position [37, 0]
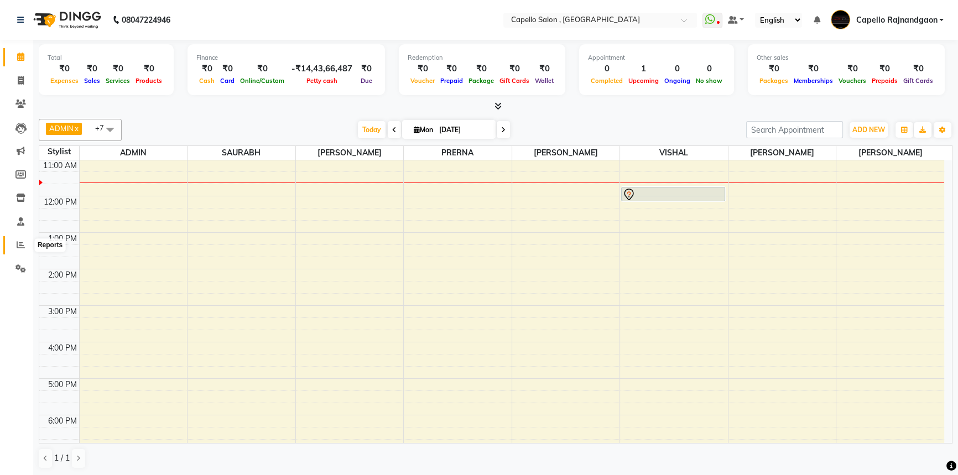
click at [17, 244] on icon at bounding box center [21, 245] width 8 height 8
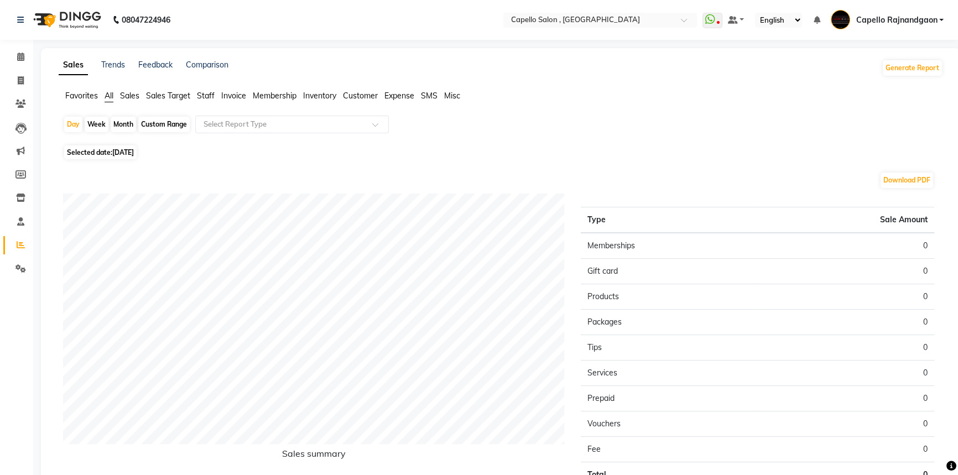
click at [212, 97] on span "Staff" at bounding box center [206, 96] width 18 height 10
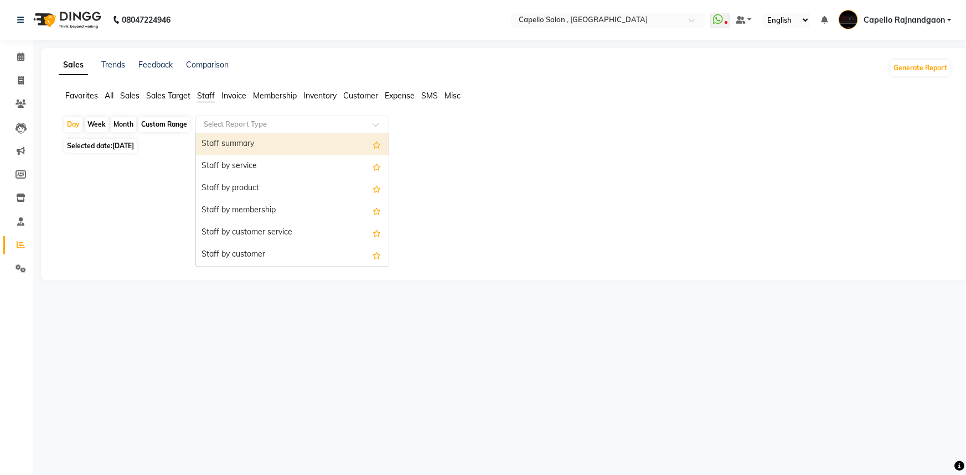
click at [224, 123] on input "text" at bounding box center [280, 124] width 159 height 11
click at [230, 143] on div "Staff summary" at bounding box center [292, 144] width 193 height 22
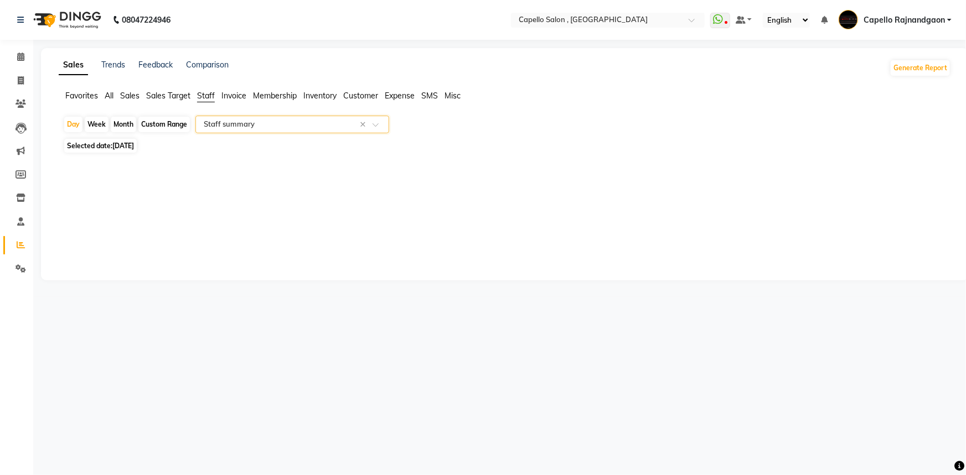
click at [126, 120] on div "Month" at bounding box center [123, 124] width 25 height 15
select select "9"
select select "2025"
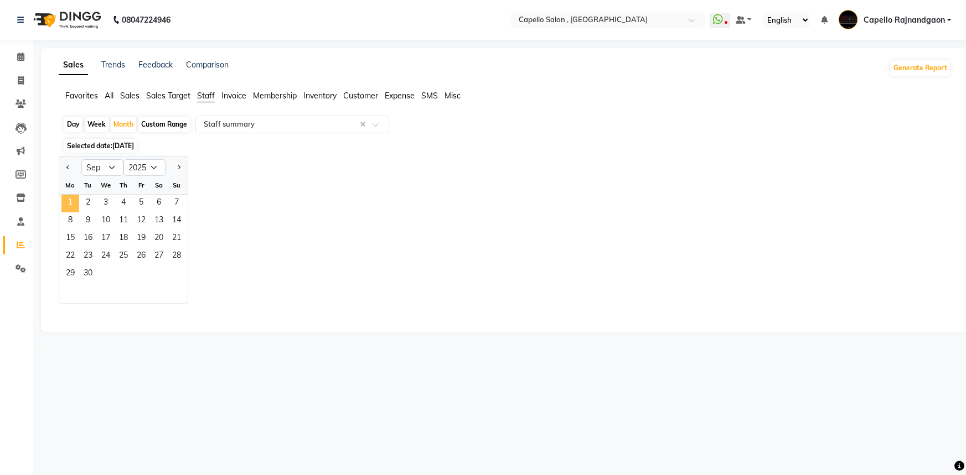
click at [76, 200] on span "1" at bounding box center [70, 204] width 18 height 18
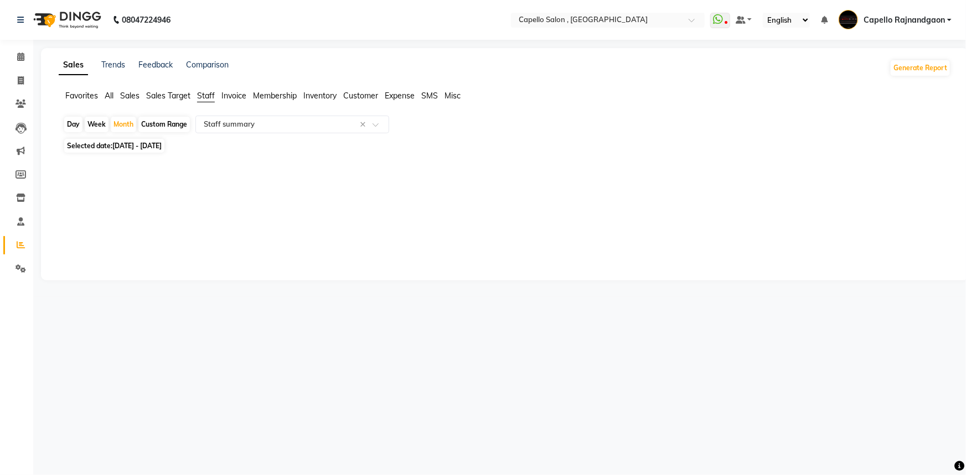
click at [105, 146] on span "Selected date: [DATE] - [DATE]" at bounding box center [114, 146] width 100 height 14
select select "9"
select select "2025"
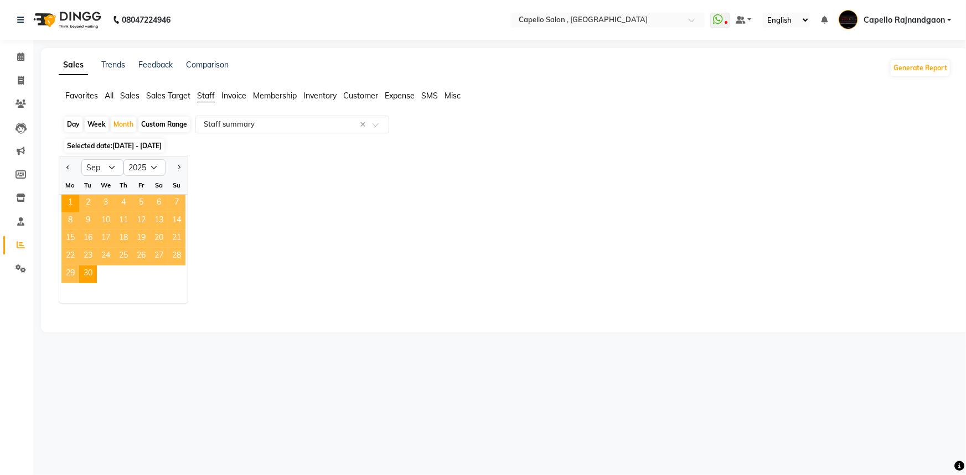
click at [115, 158] on div "Jan Feb Mar Apr May Jun [DATE] Aug Sep Oct Nov [DATE] 2016 2017 2018 2019 2020 …" at bounding box center [123, 167] width 128 height 20
click at [111, 165] on select "Jan Feb Mar Apr May Jun [DATE] Aug Sep Oct Nov Dec" at bounding box center [102, 167] width 42 height 17
select select "8"
click at [81, 159] on select "Jan Feb Mar Apr May Jun [DATE] Aug Sep Oct Nov Dec" at bounding box center [102, 167] width 42 height 17
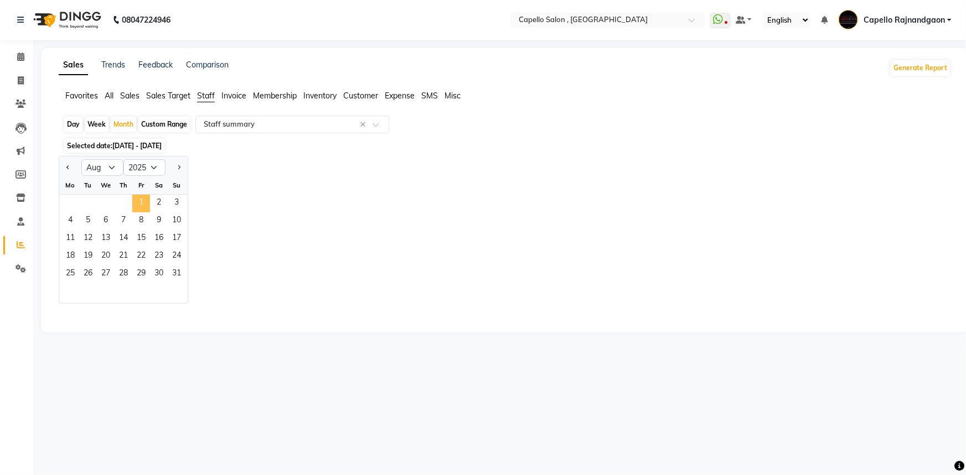
click at [142, 206] on span "1" at bounding box center [141, 204] width 18 height 18
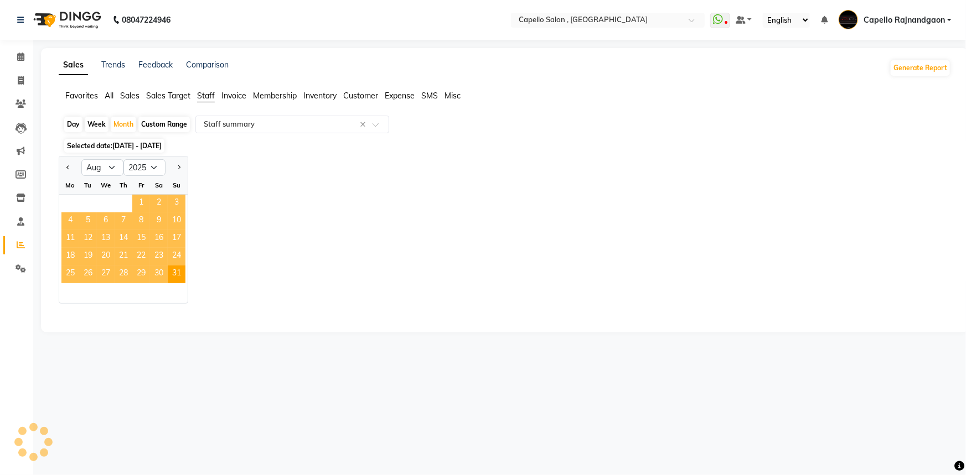
select select "full_report"
select select "csv"
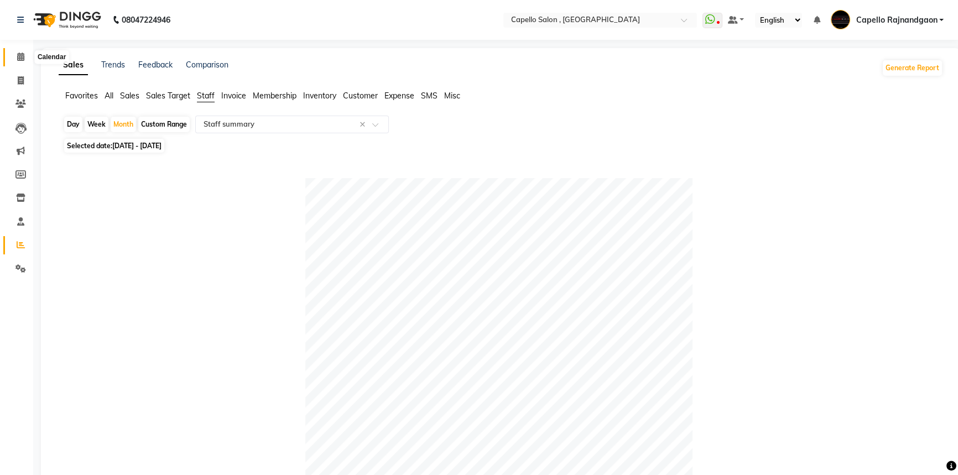
click at [18, 55] on icon at bounding box center [20, 57] width 7 height 8
